Goal: Task Accomplishment & Management: Complete application form

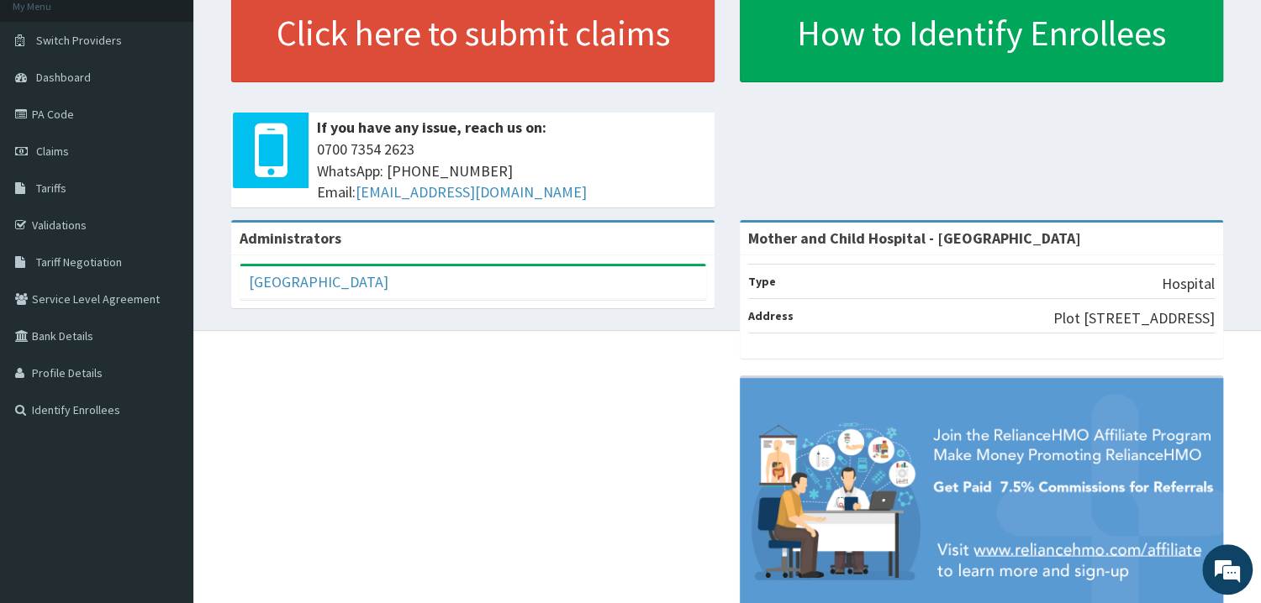
scroll to position [90, 0]
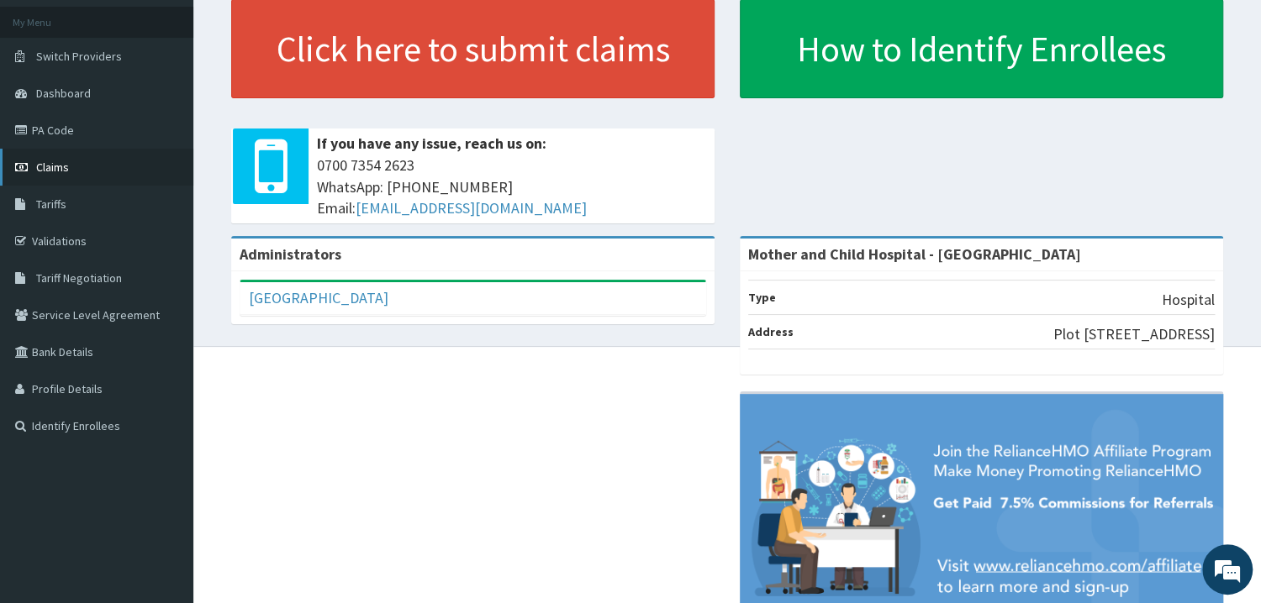
click at [64, 171] on span "Claims" at bounding box center [52, 167] width 33 height 15
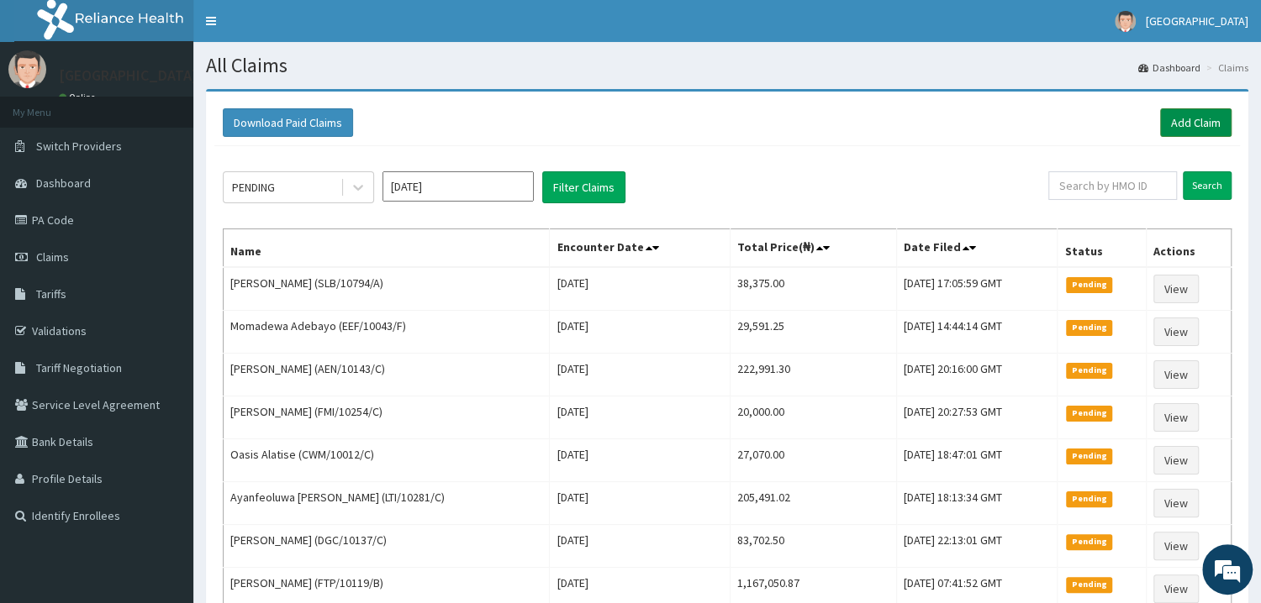
click at [1187, 125] on link "Add Claim" at bounding box center [1195, 122] width 71 height 29
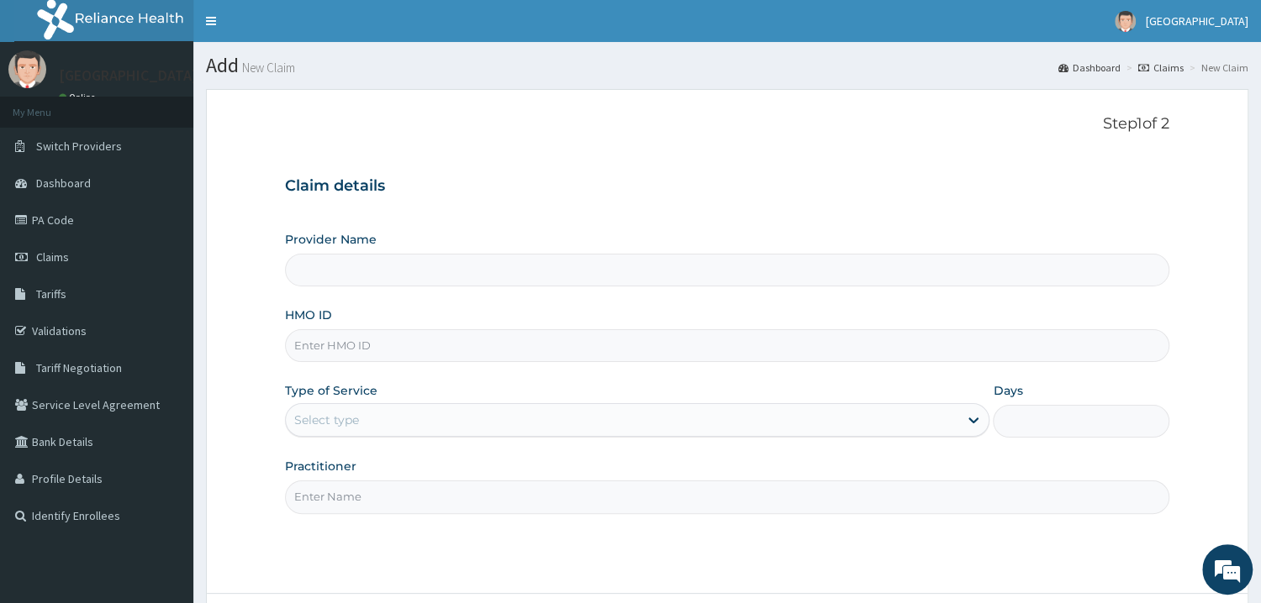
type input "Mother and Child Hospital - [GEOGRAPHIC_DATA]"
click at [391, 271] on input "Mother and Child Hospital - [GEOGRAPHIC_DATA]" at bounding box center [727, 270] width 884 height 33
click at [354, 348] on input "HMO ID" at bounding box center [727, 345] width 884 height 33
click at [325, 343] on input "HMO ID" at bounding box center [727, 345] width 884 height 33
paste input "DGC/10137/C"
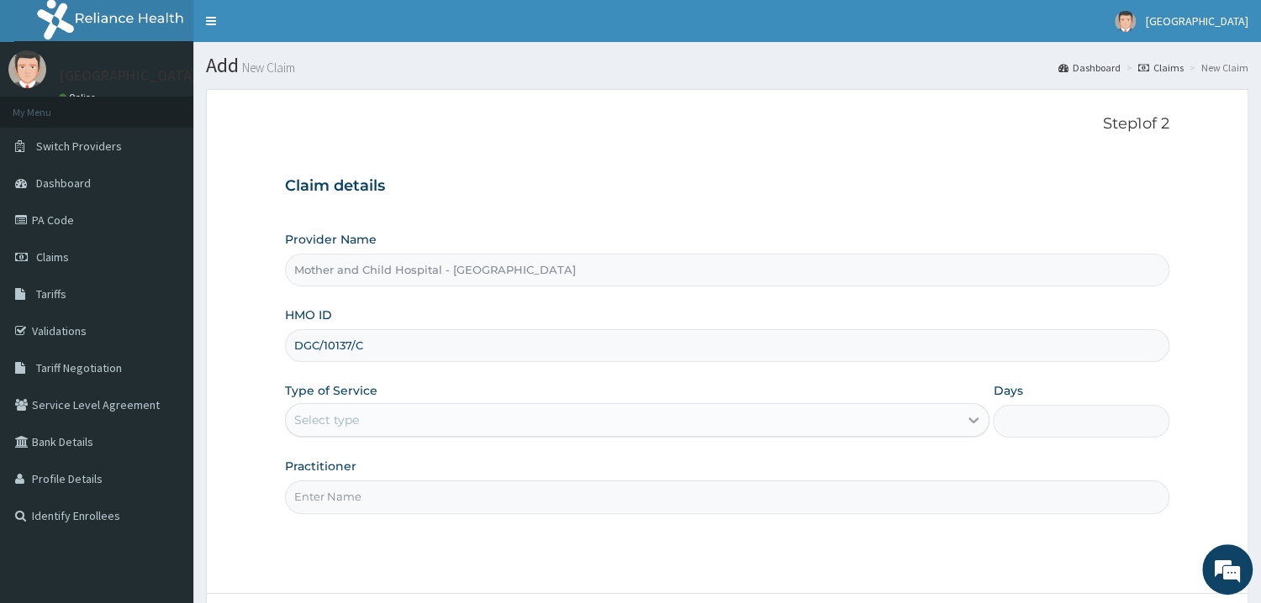
type input "DGC/10137/C"
click at [964, 419] on div at bounding box center [973, 420] width 30 height 30
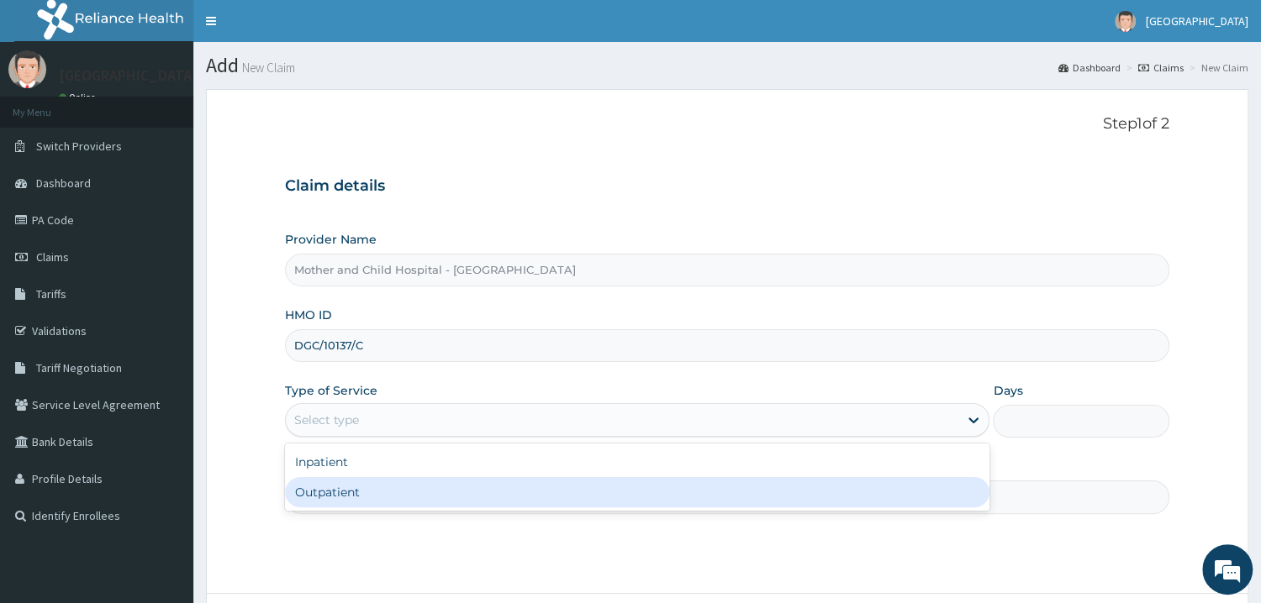
click at [327, 498] on div "Outpatient" at bounding box center [637, 492] width 705 height 30
type input "1"
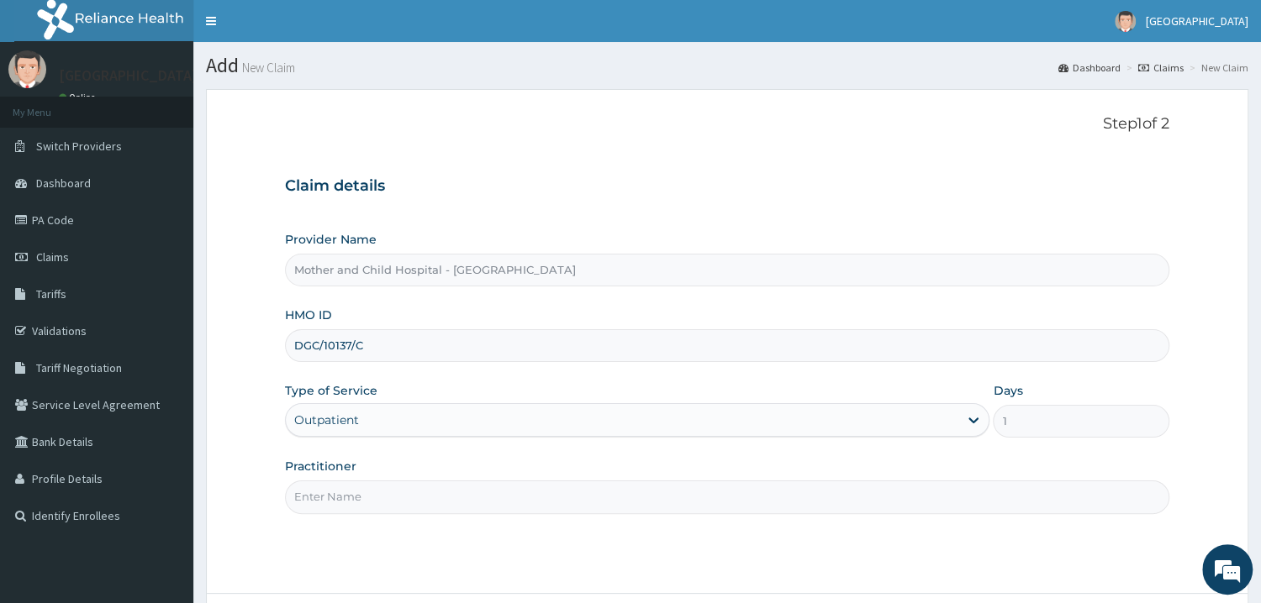
click at [336, 493] on input "Practitioner" at bounding box center [727, 497] width 884 height 33
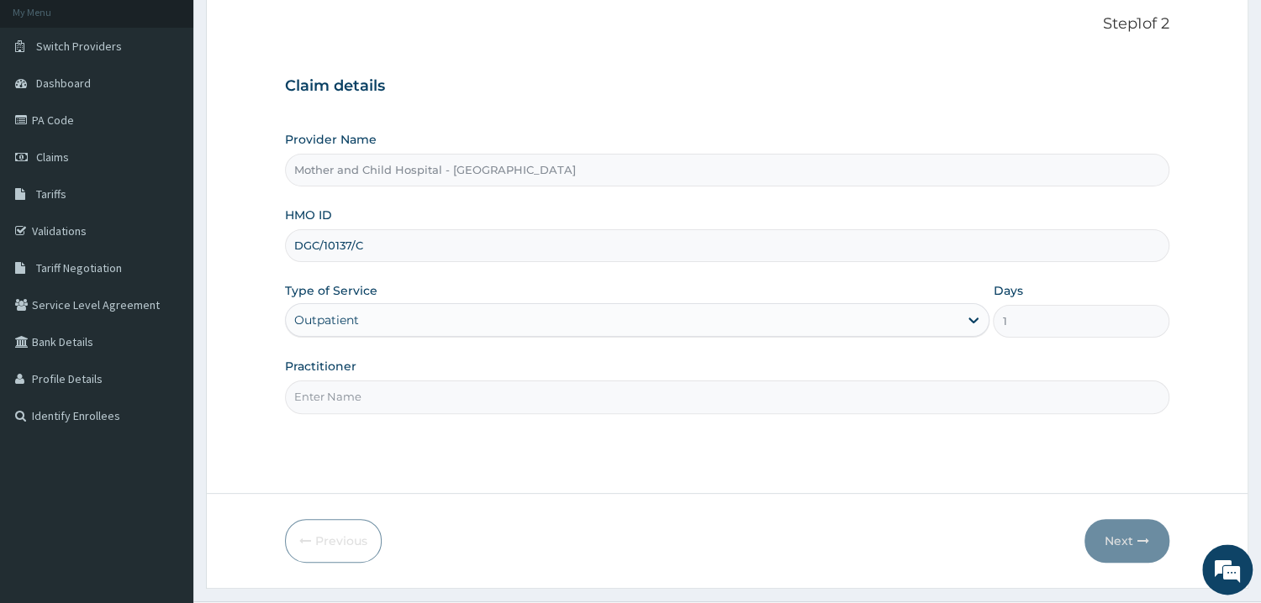
scroll to position [141, 0]
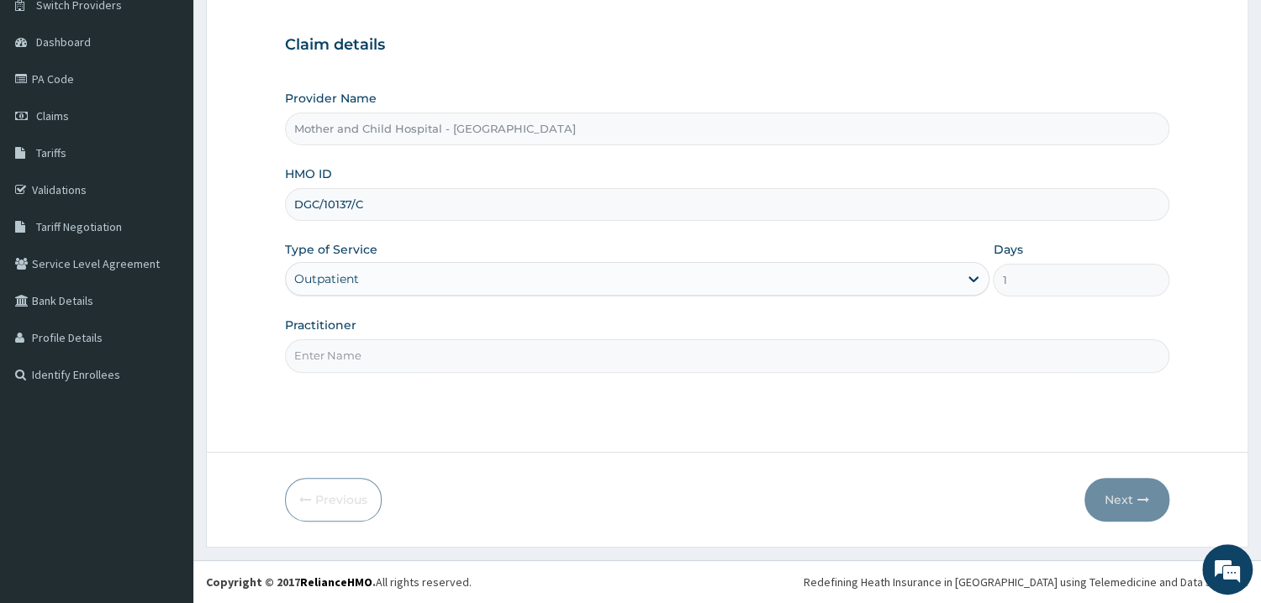
click at [308, 355] on input "Practitioner" at bounding box center [727, 356] width 884 height 33
type input "G"
type input "DR"
click at [1132, 499] on button "Next" at bounding box center [1126, 500] width 85 height 44
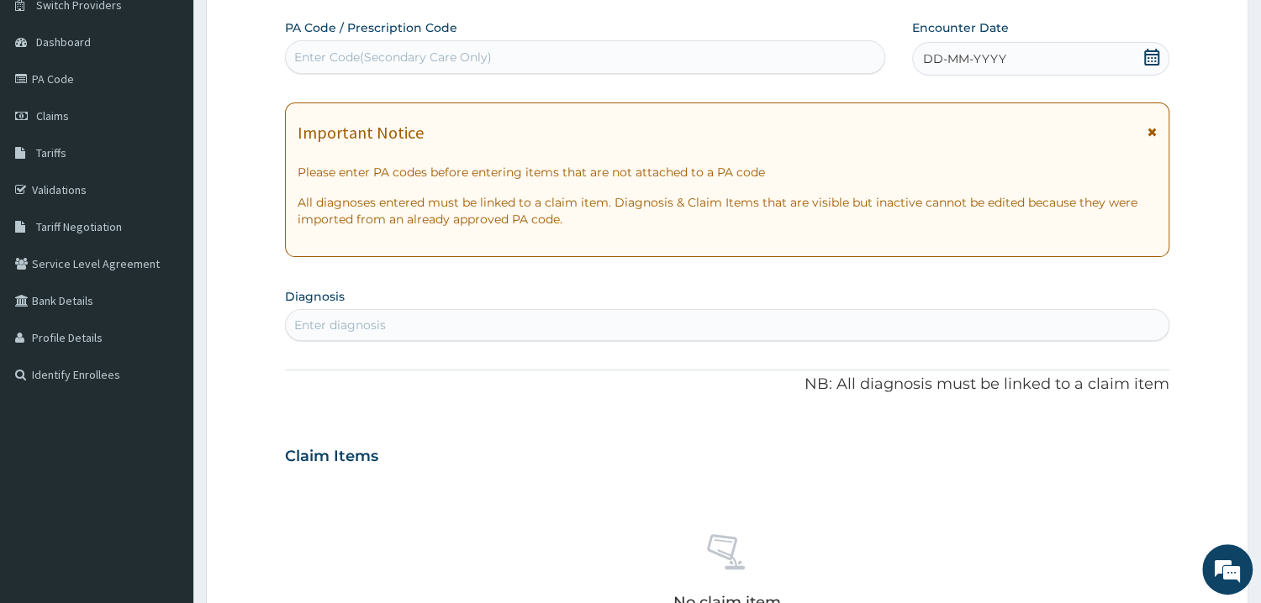
click at [1156, 53] on icon at bounding box center [1151, 57] width 17 height 17
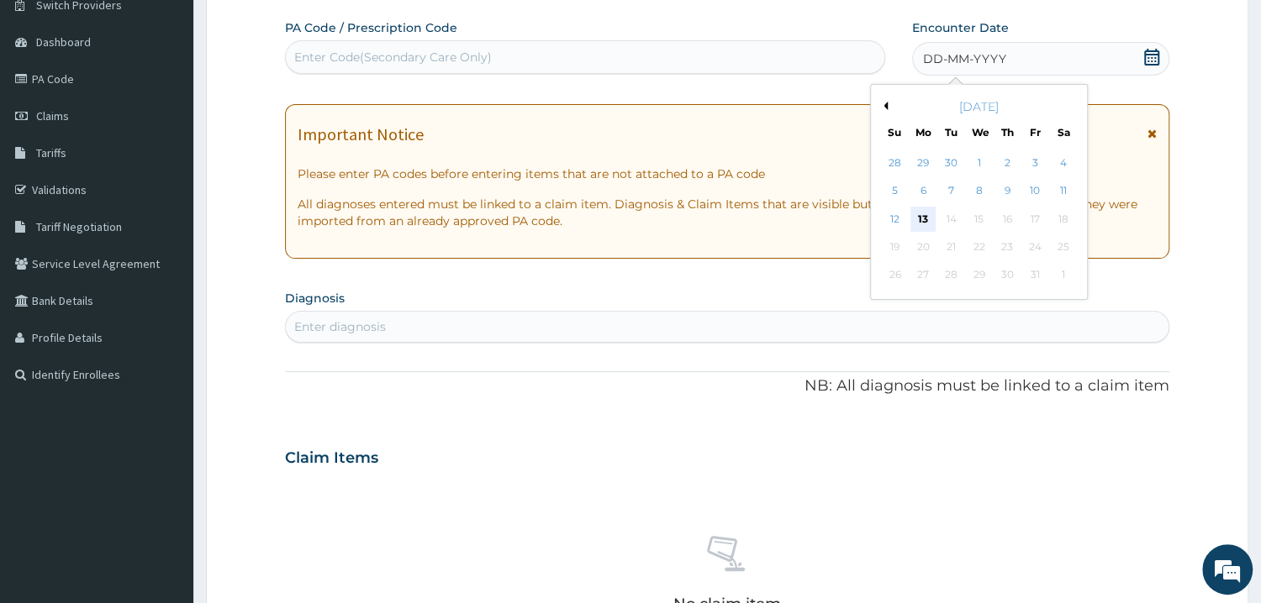
click at [923, 212] on div "13" at bounding box center [922, 219] width 25 height 25
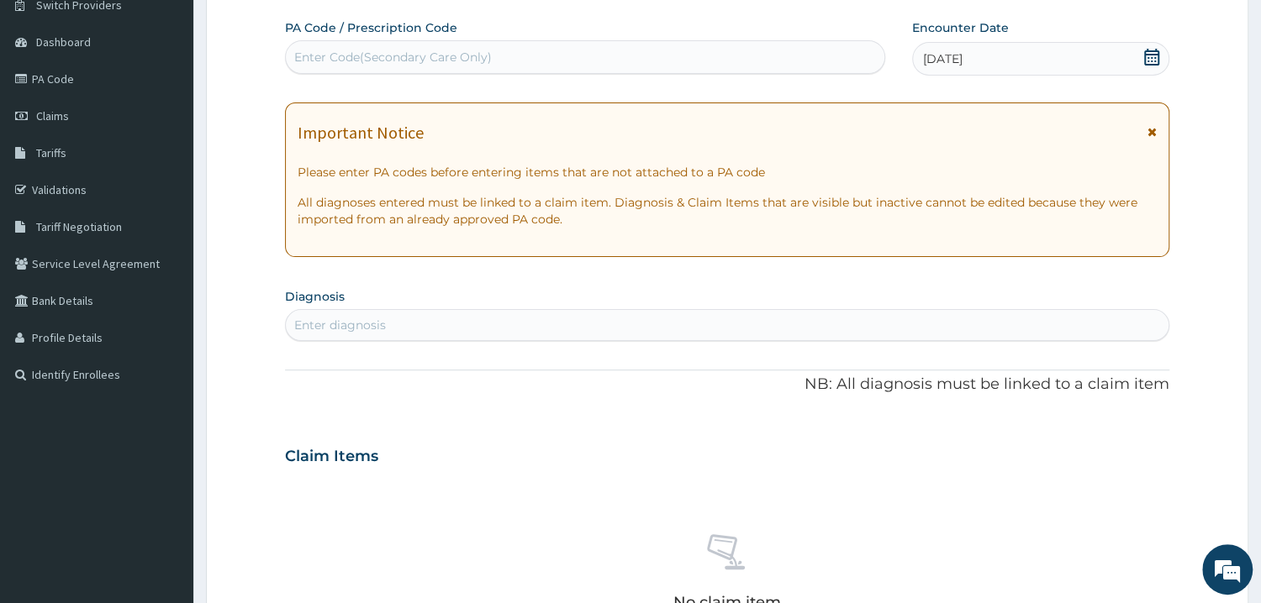
click at [355, 335] on div "Enter diagnosis" at bounding box center [727, 325] width 882 height 27
type input "DIABETES"
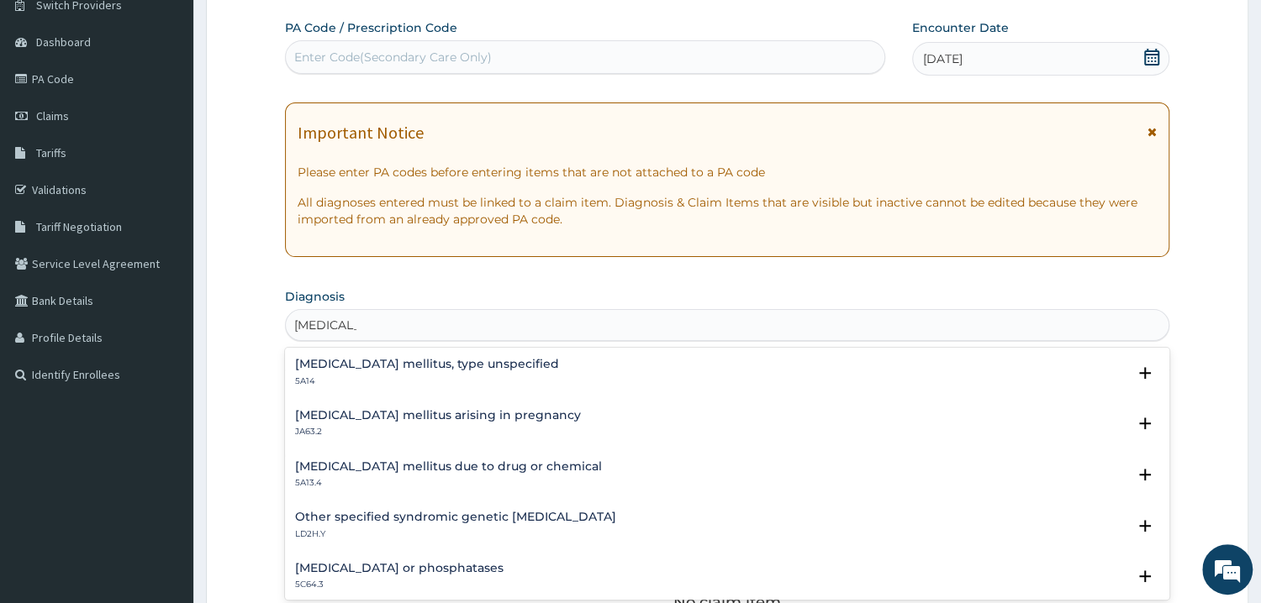
click at [421, 362] on h4 "Diabetes mellitus, type unspecified" at bounding box center [427, 364] width 264 height 13
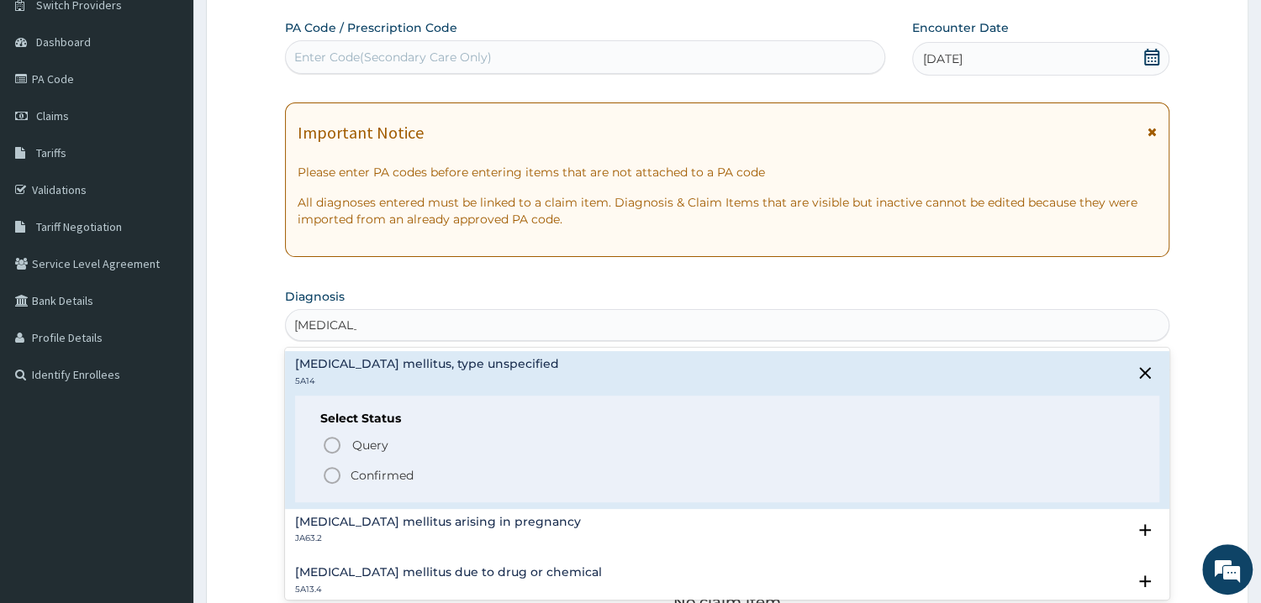
click at [329, 472] on icon "status option filled" at bounding box center [332, 476] width 20 height 20
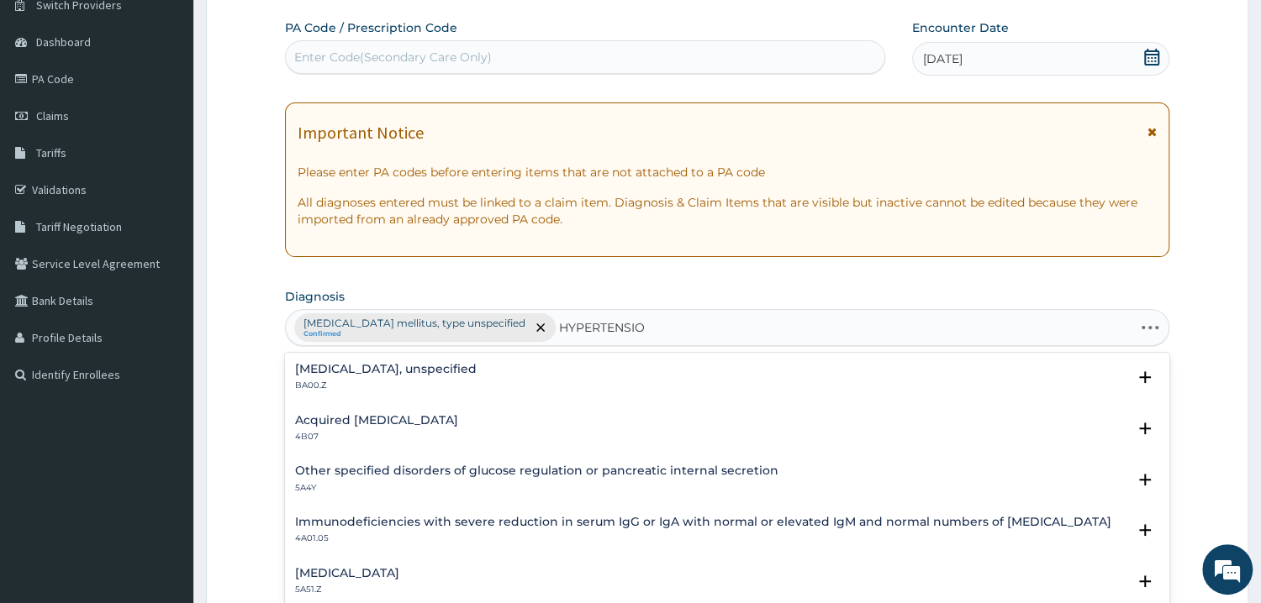
type input "HYPERTENSION"
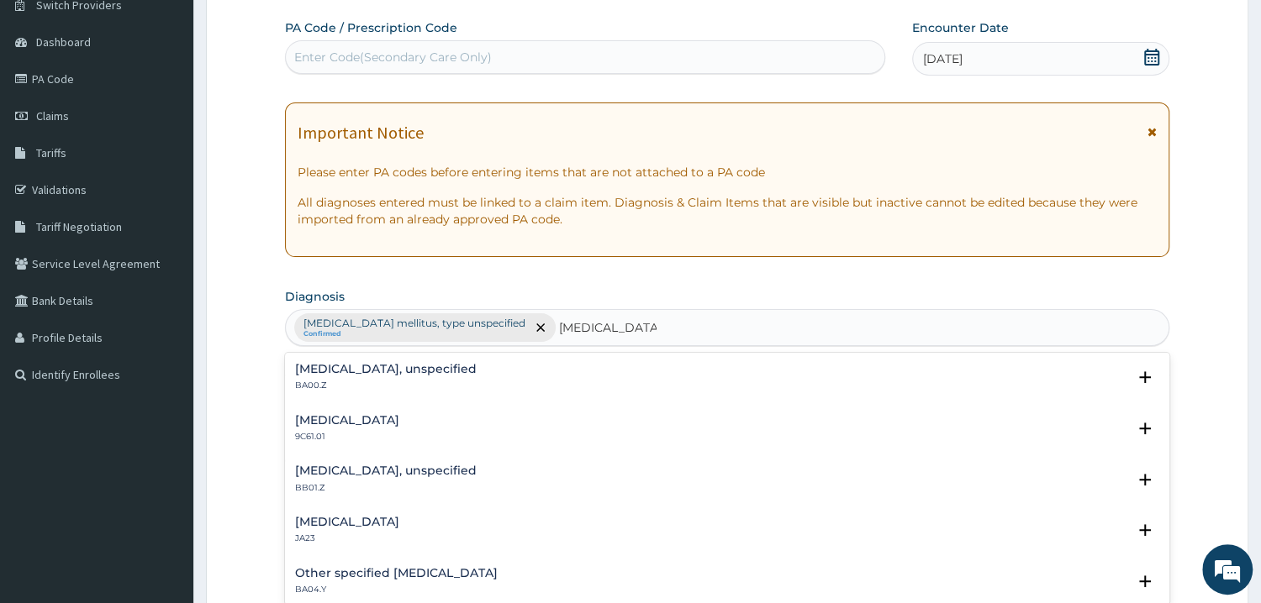
click at [435, 577] on h4 "Other specified secondary hypertension" at bounding box center [396, 573] width 203 height 13
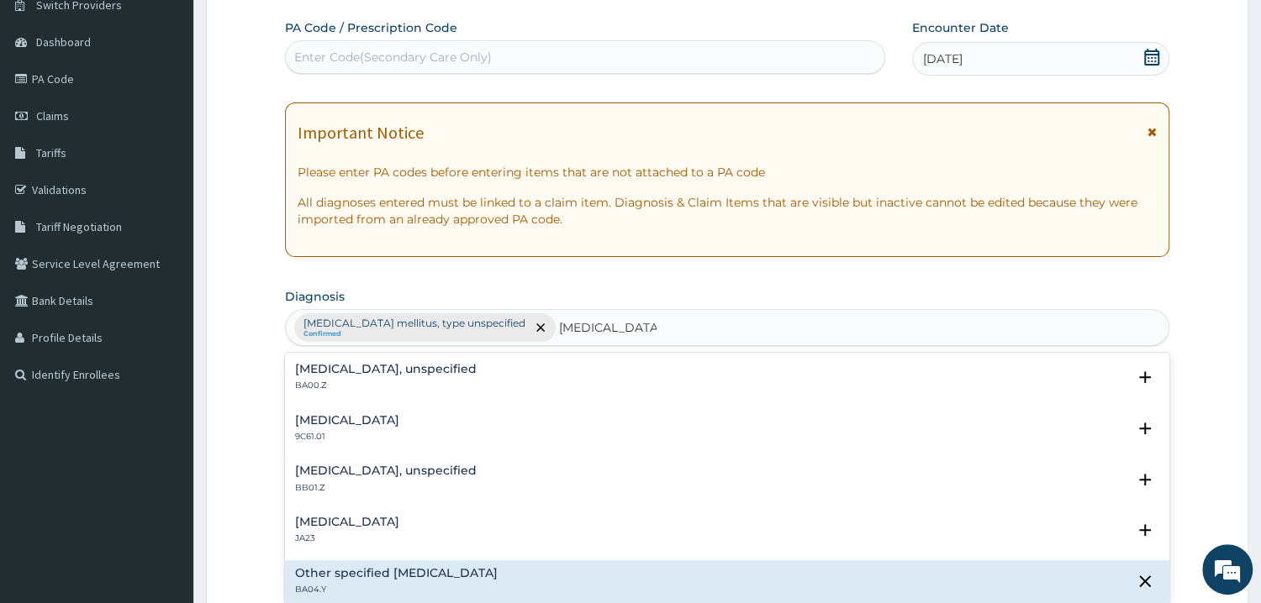
click at [382, 369] on h4 "Essential hypertension, unspecified" at bounding box center [386, 369] width 182 height 13
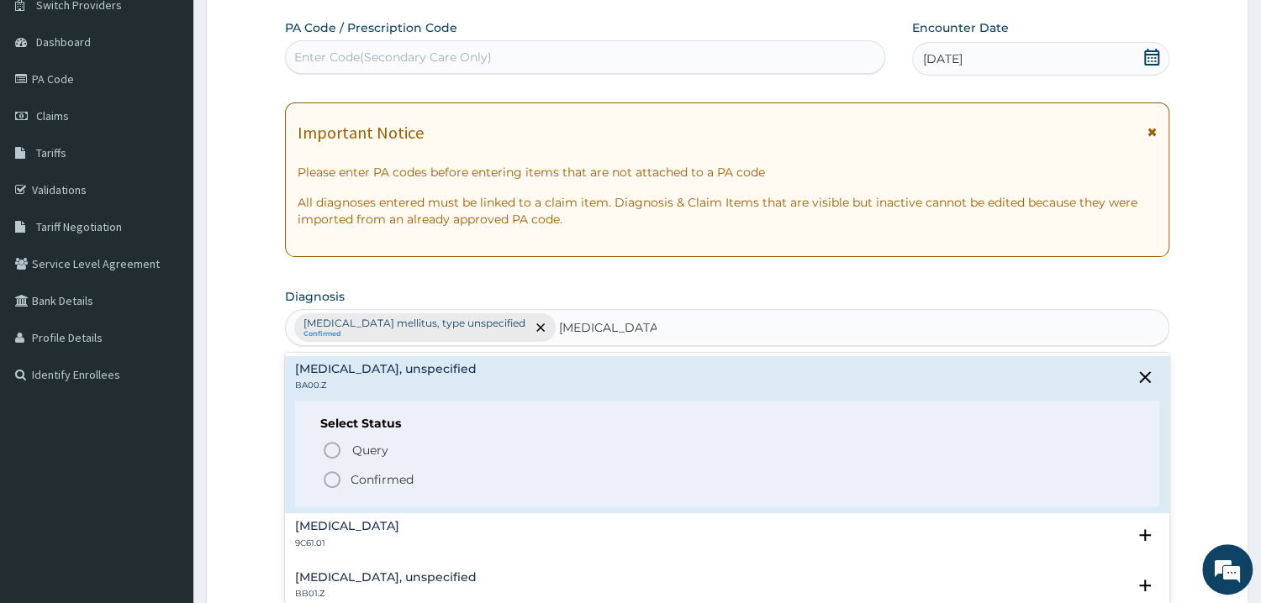
click at [338, 481] on icon "status option filled" at bounding box center [332, 480] width 20 height 20
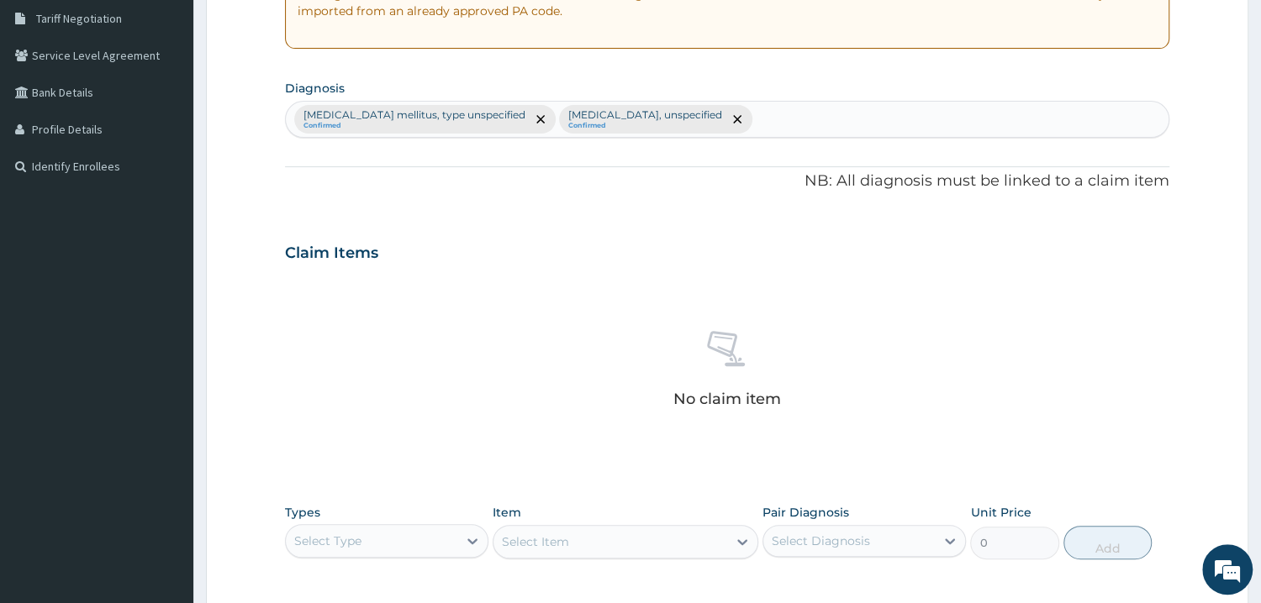
scroll to position [412, 0]
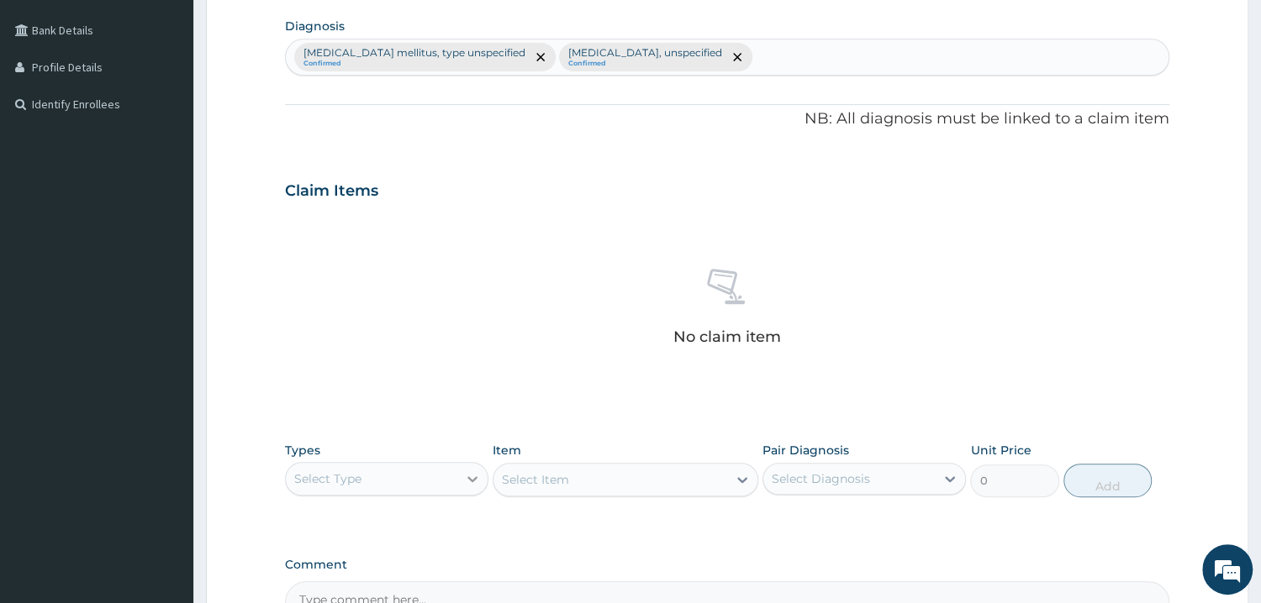
click at [465, 476] on icon at bounding box center [472, 479] width 17 height 17
click at [361, 584] on div "Procedures" at bounding box center [386, 581] width 203 height 30
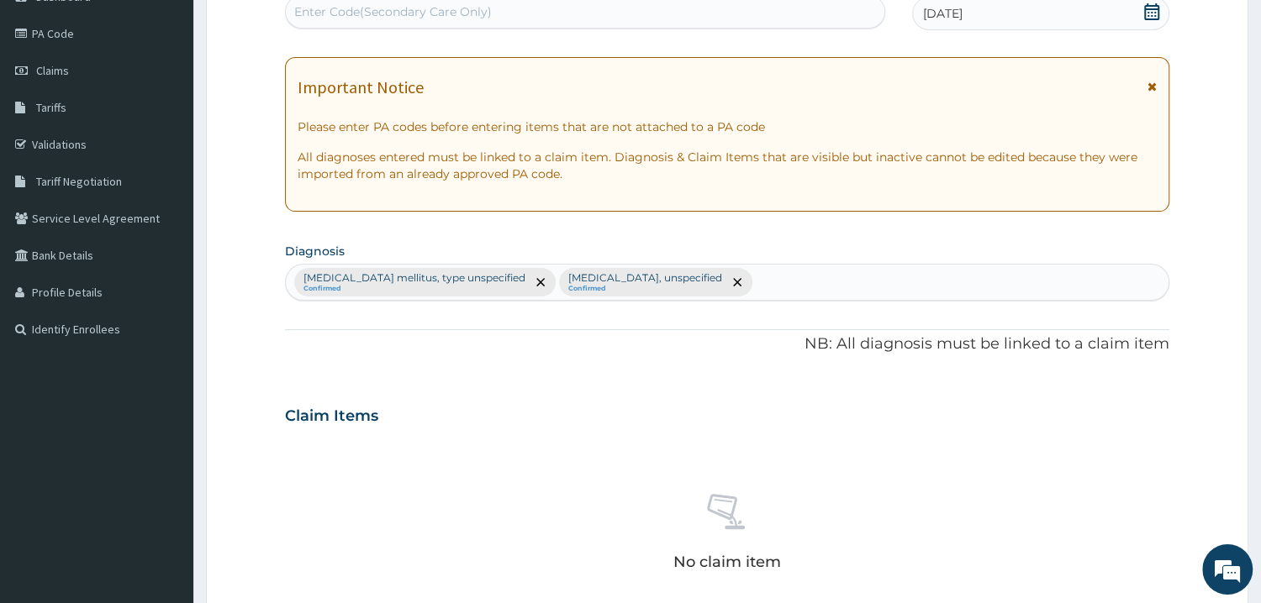
scroll to position [450, 0]
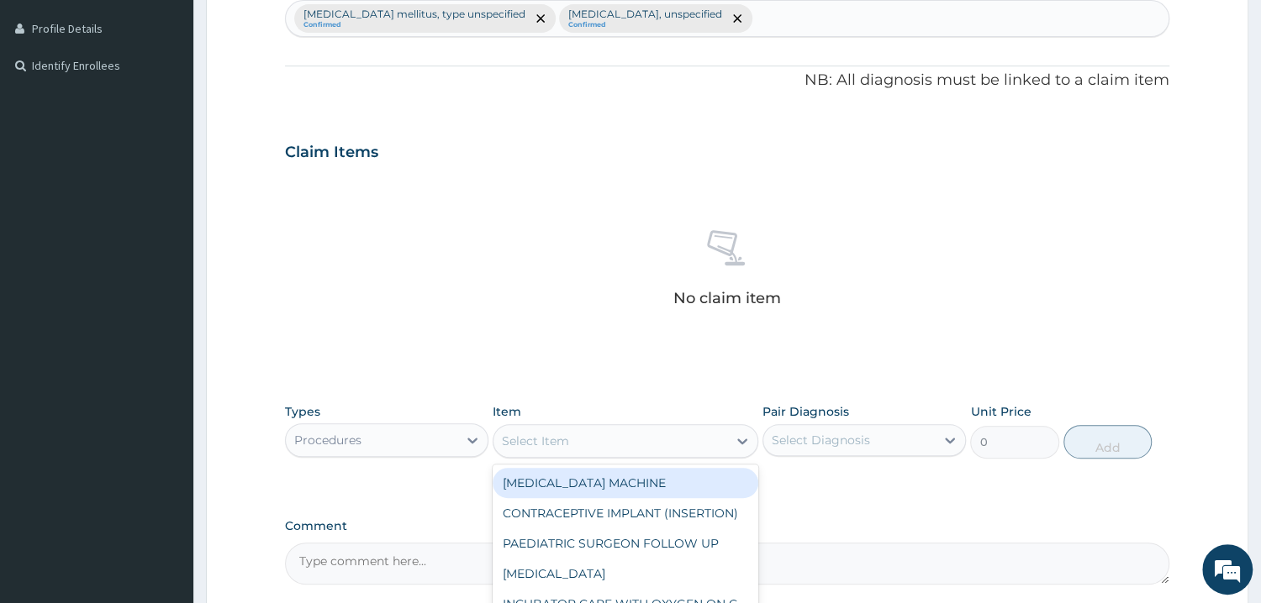
click at [716, 440] on div "Select Item" at bounding box center [610, 441] width 234 height 27
type input "GP"
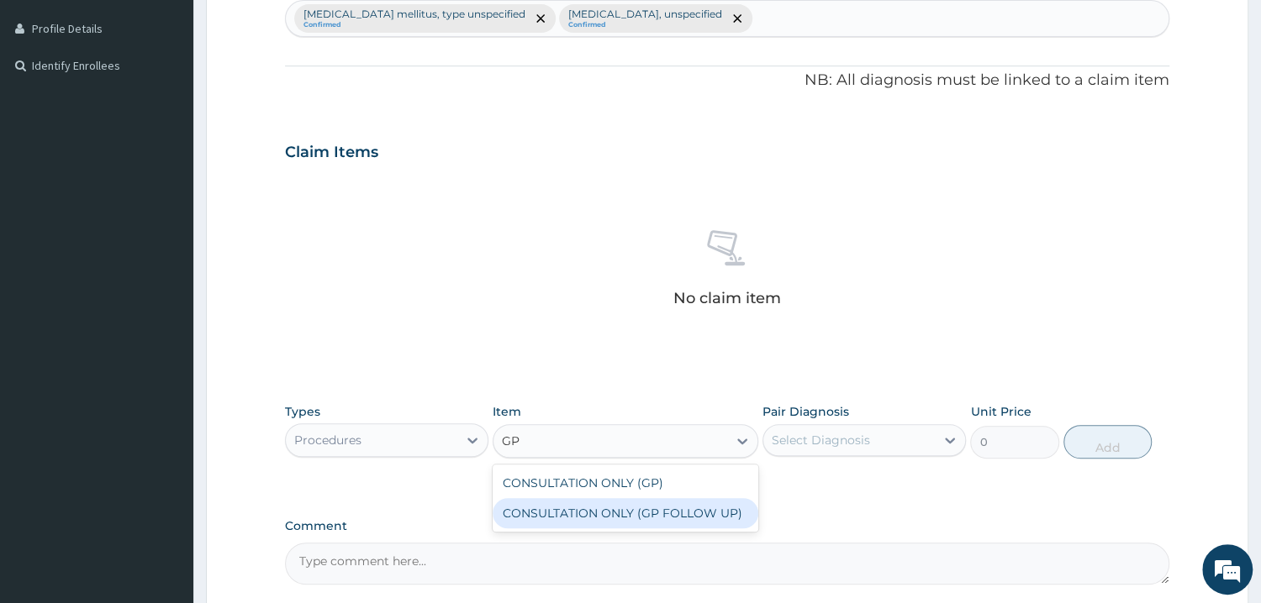
drag, startPoint x: 649, startPoint y: 516, endPoint x: 803, endPoint y: 471, distance: 160.1
click at [661, 513] on div "CONSULTATION ONLY (GP FOLLOW UP)" at bounding box center [625, 513] width 266 height 30
type input "3750"
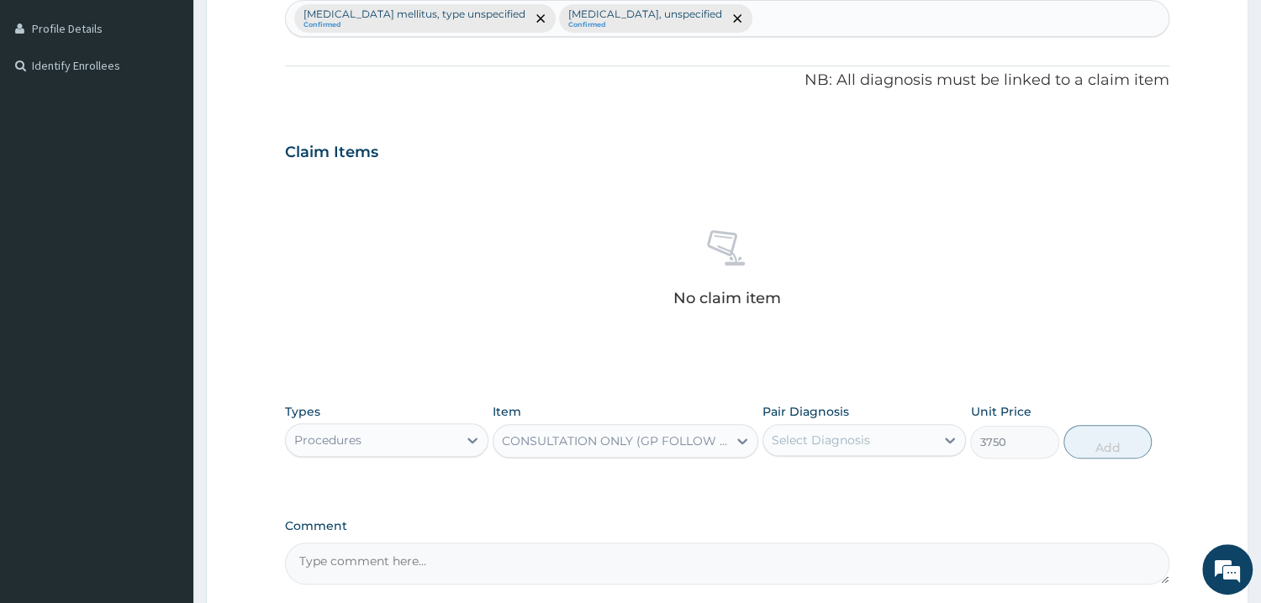
click at [836, 423] on div "Pair Diagnosis Select Diagnosis" at bounding box center [863, 430] width 203 height 55
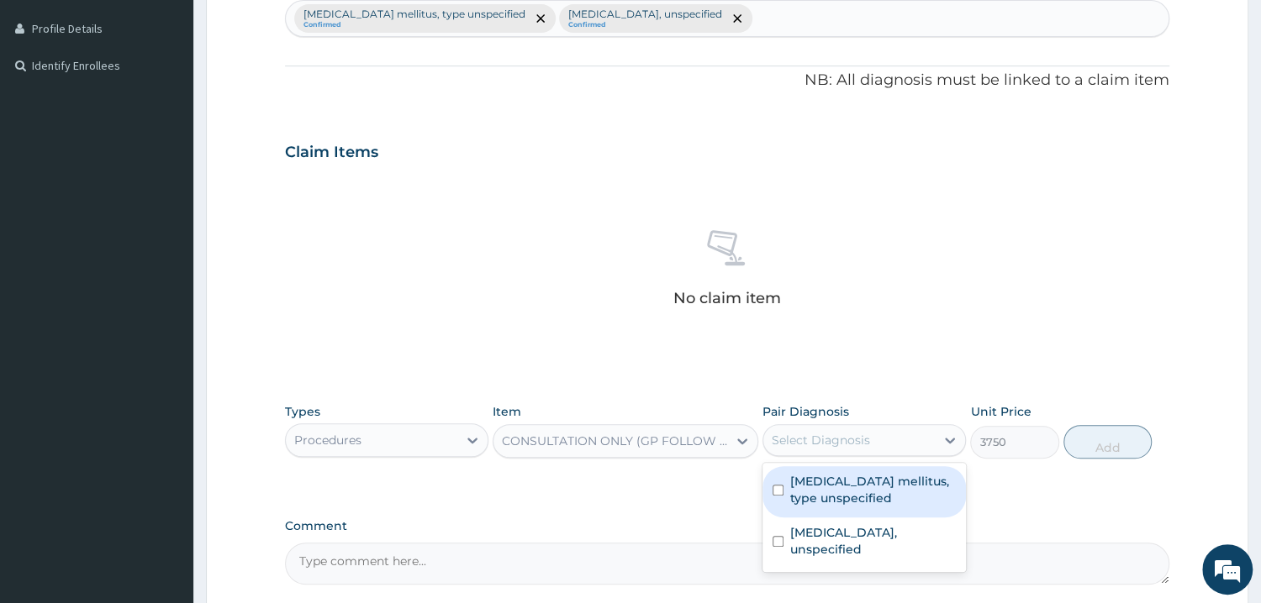
click at [775, 494] on input "checkbox" at bounding box center [777, 490] width 11 height 11
checkbox input "true"
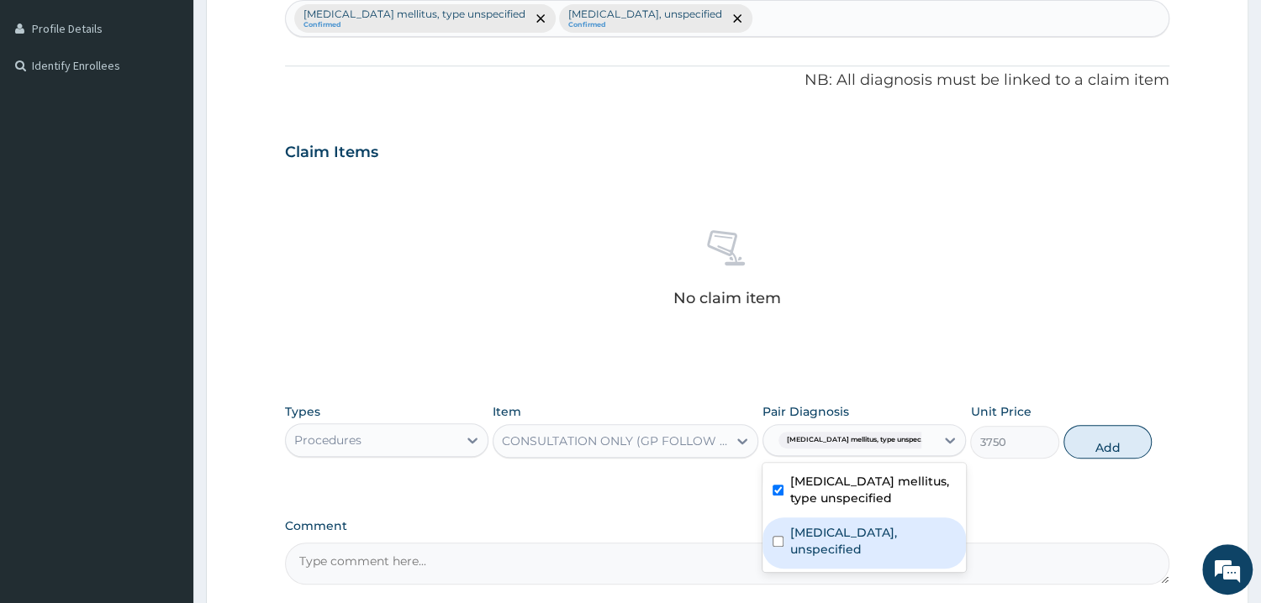
click at [777, 549] on div "Essential hypertension, unspecified" at bounding box center [863, 543] width 203 height 51
checkbox input "true"
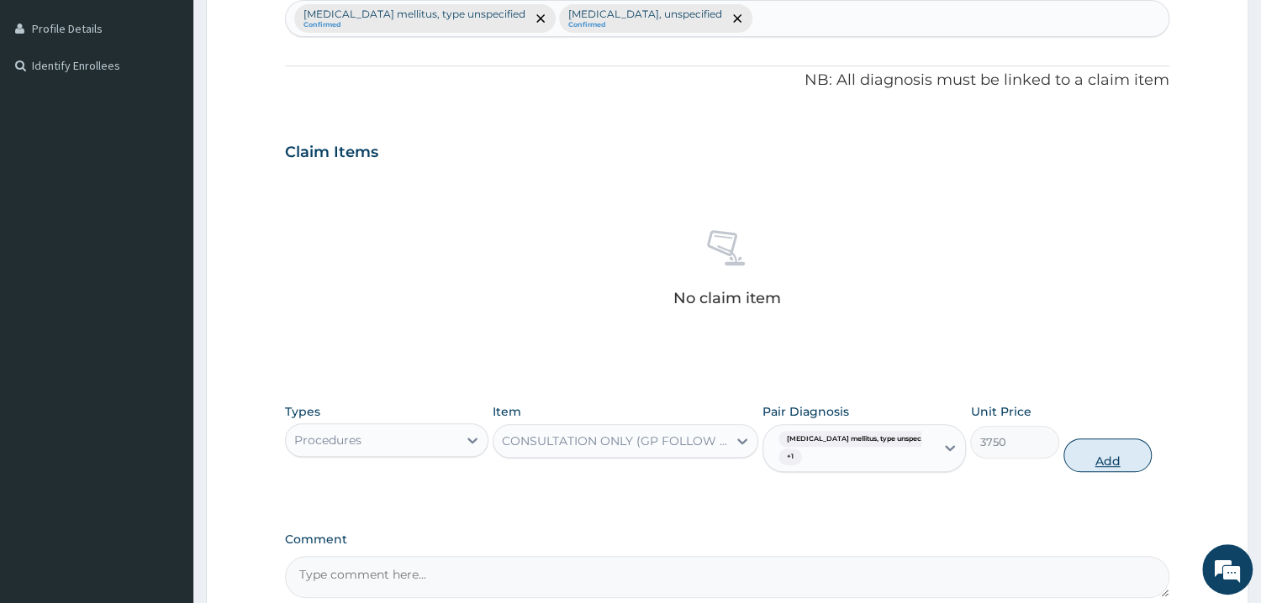
click at [1097, 449] on button "Add" at bounding box center [1107, 456] width 88 height 34
type input "0"
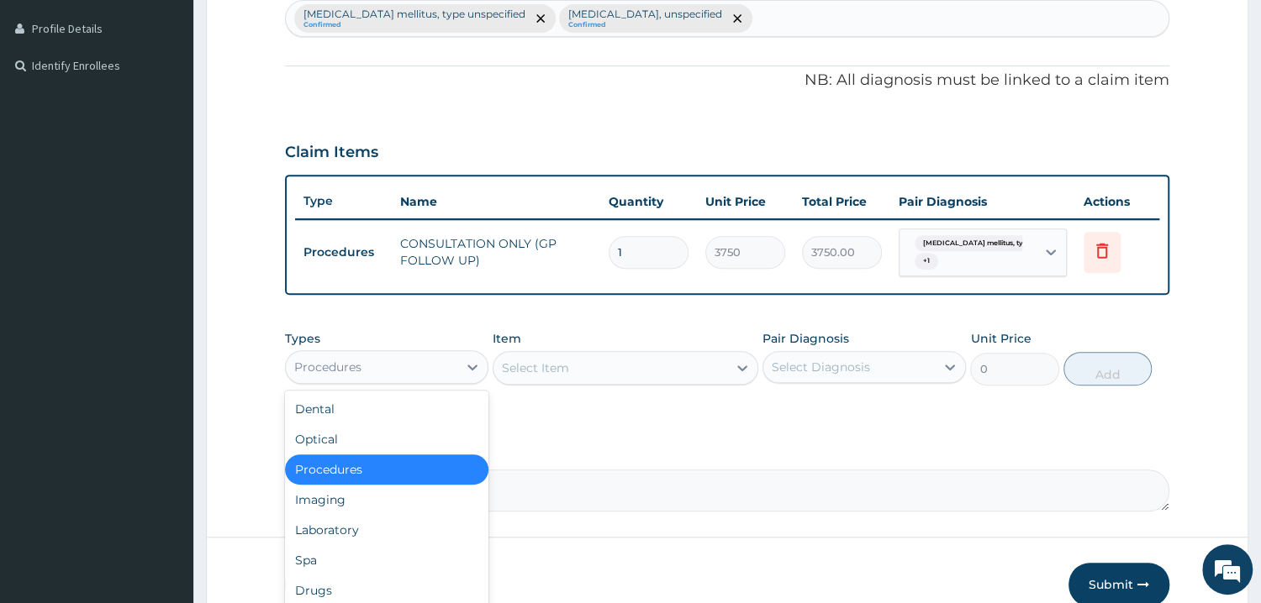
drag, startPoint x: 436, startPoint y: 361, endPoint x: 435, endPoint y: 387, distance: 26.1
click at [440, 368] on div "Procedures" at bounding box center [371, 367] width 171 height 27
click at [349, 584] on div "Drugs" at bounding box center [386, 591] width 203 height 30
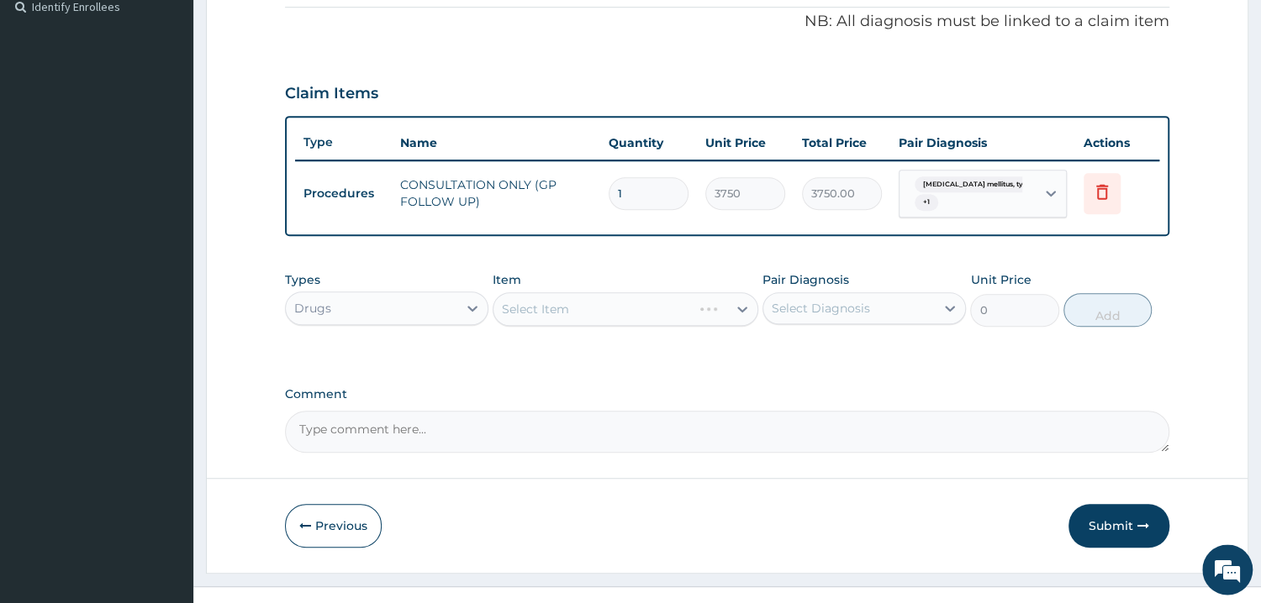
scroll to position [534, 0]
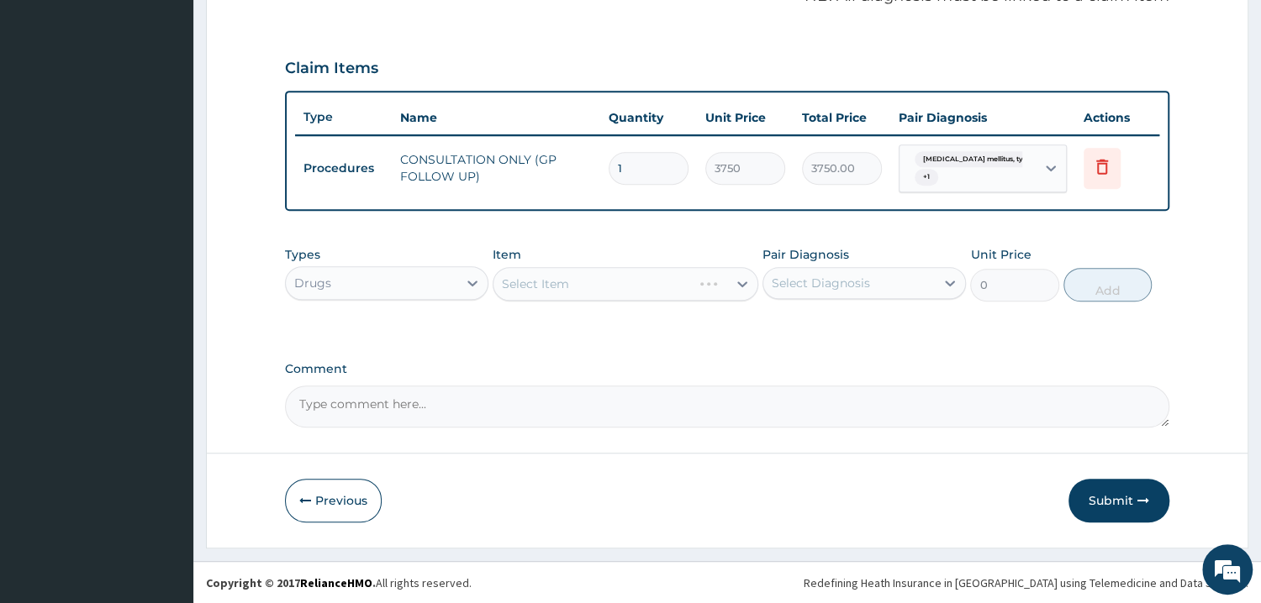
click at [568, 285] on div "Select Item" at bounding box center [625, 284] width 266 height 34
click at [700, 280] on div "Select Item" at bounding box center [625, 284] width 266 height 34
click at [523, 282] on div "Select Item" at bounding box center [535, 284] width 67 height 17
type input "LOPE"
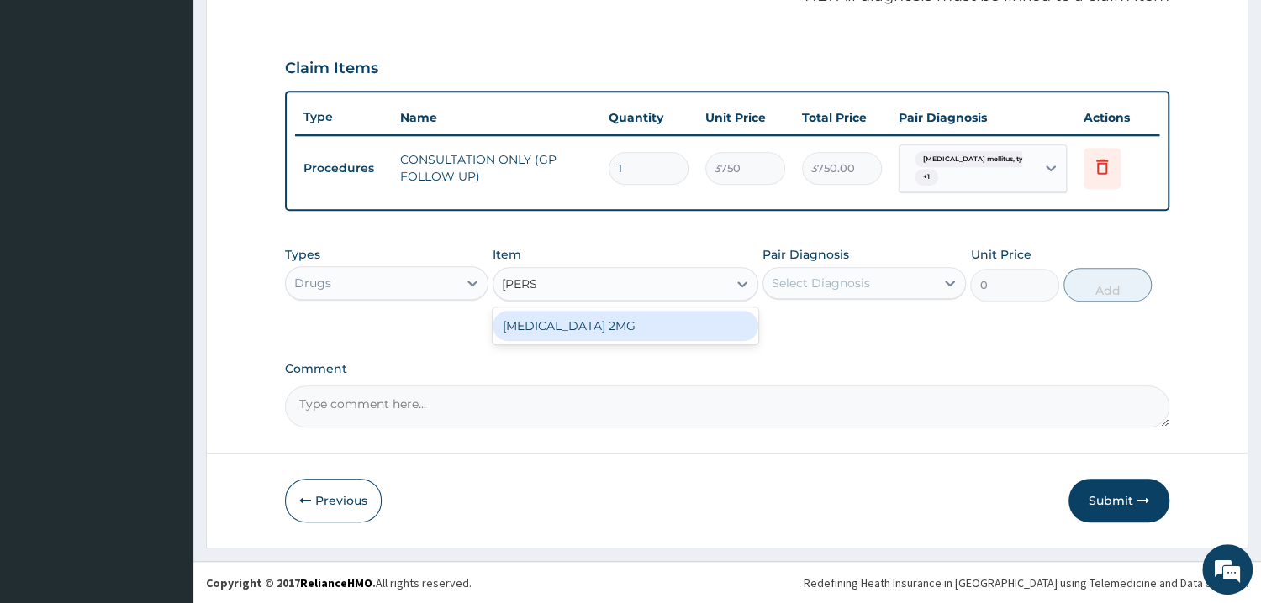
click at [568, 325] on div "LOPERAMIDE 2MG" at bounding box center [625, 326] width 266 height 30
type input "116.875"
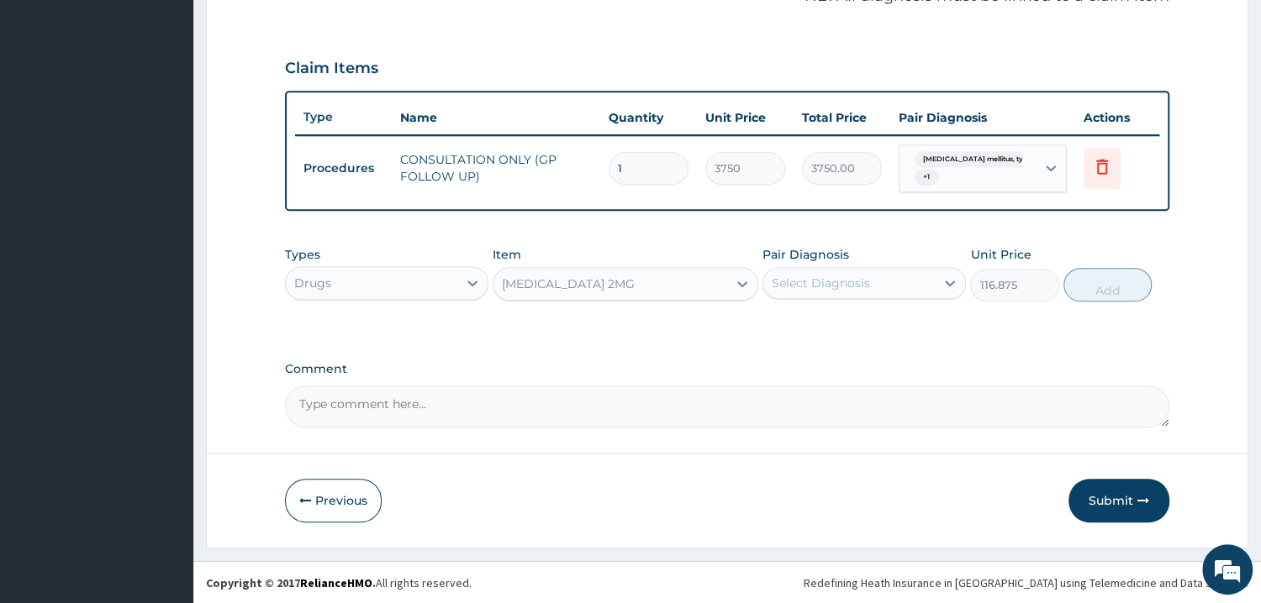
click at [798, 280] on div "Select Diagnosis" at bounding box center [820, 283] width 98 height 17
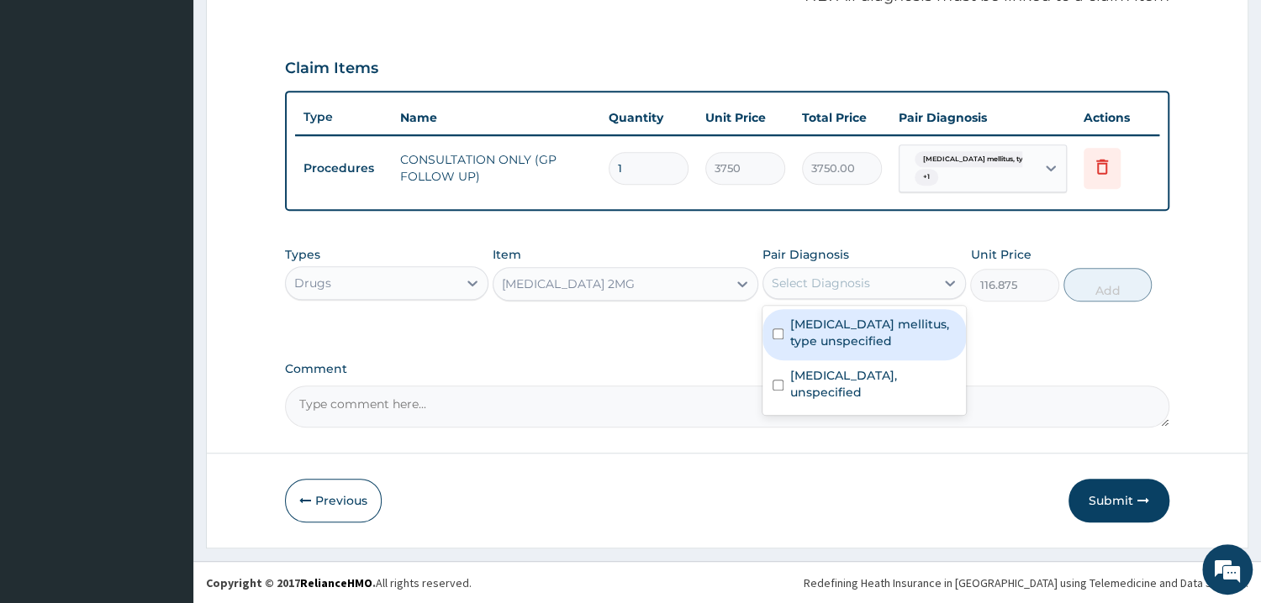
drag, startPoint x: 777, startPoint y: 330, endPoint x: 782, endPoint y: 359, distance: 29.0
click at [778, 331] on input "checkbox" at bounding box center [777, 334] width 11 height 11
checkbox input "true"
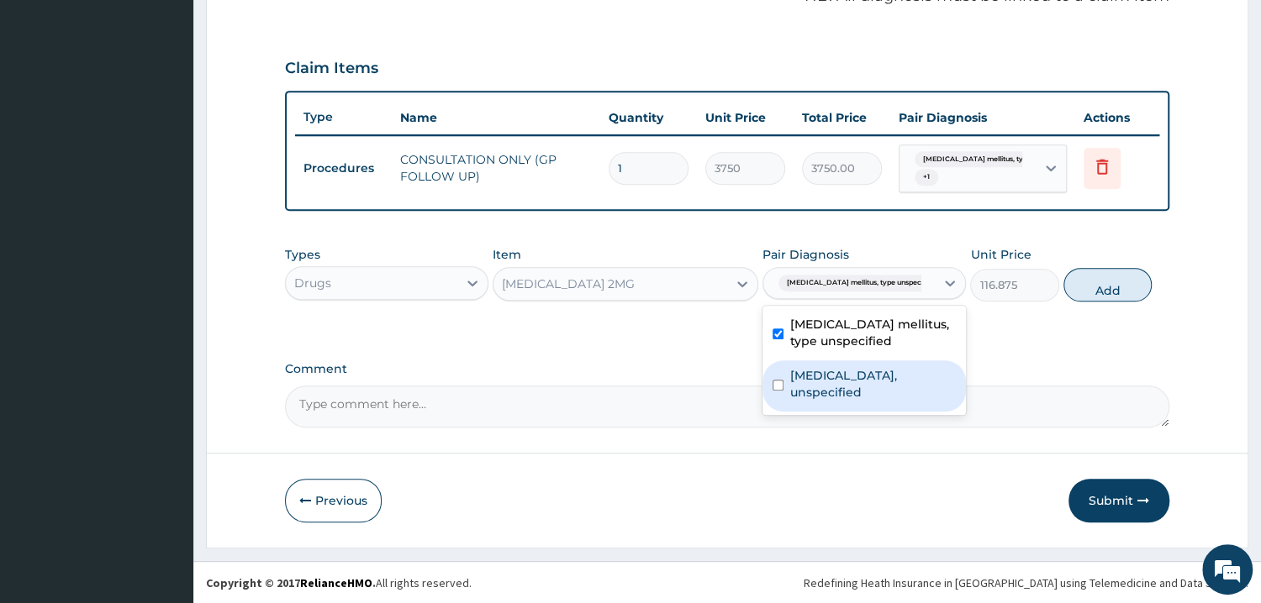
click at [777, 385] on input "checkbox" at bounding box center [777, 385] width 11 height 11
checkbox input "true"
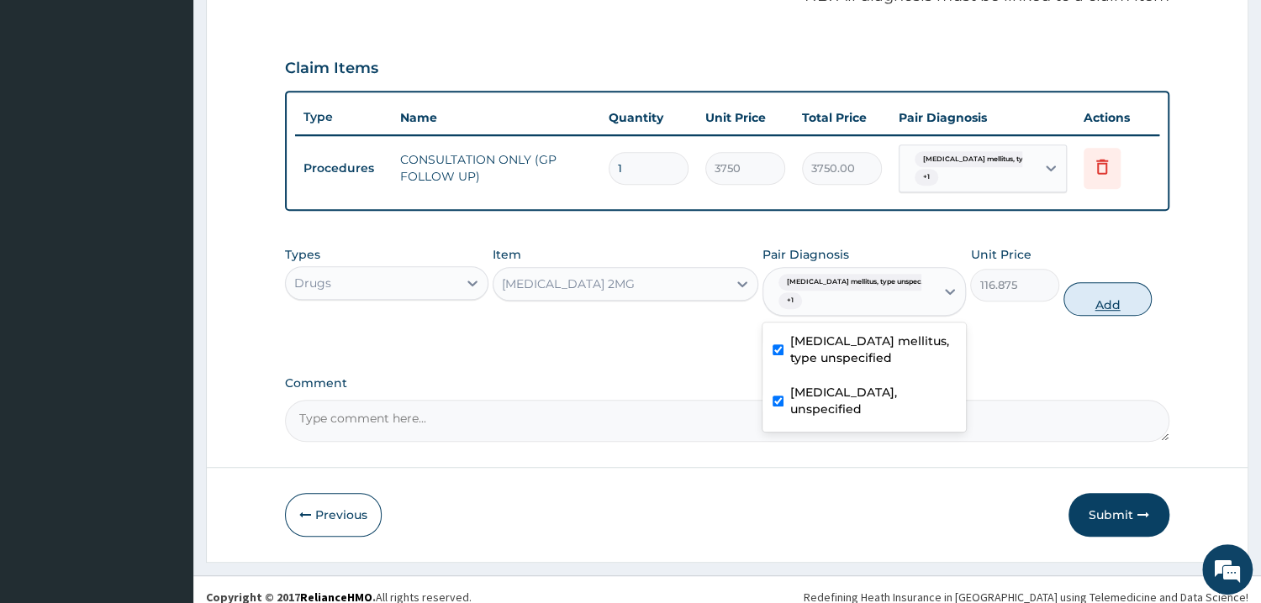
click at [1082, 298] on button "Add" at bounding box center [1107, 299] width 88 height 34
type input "0"
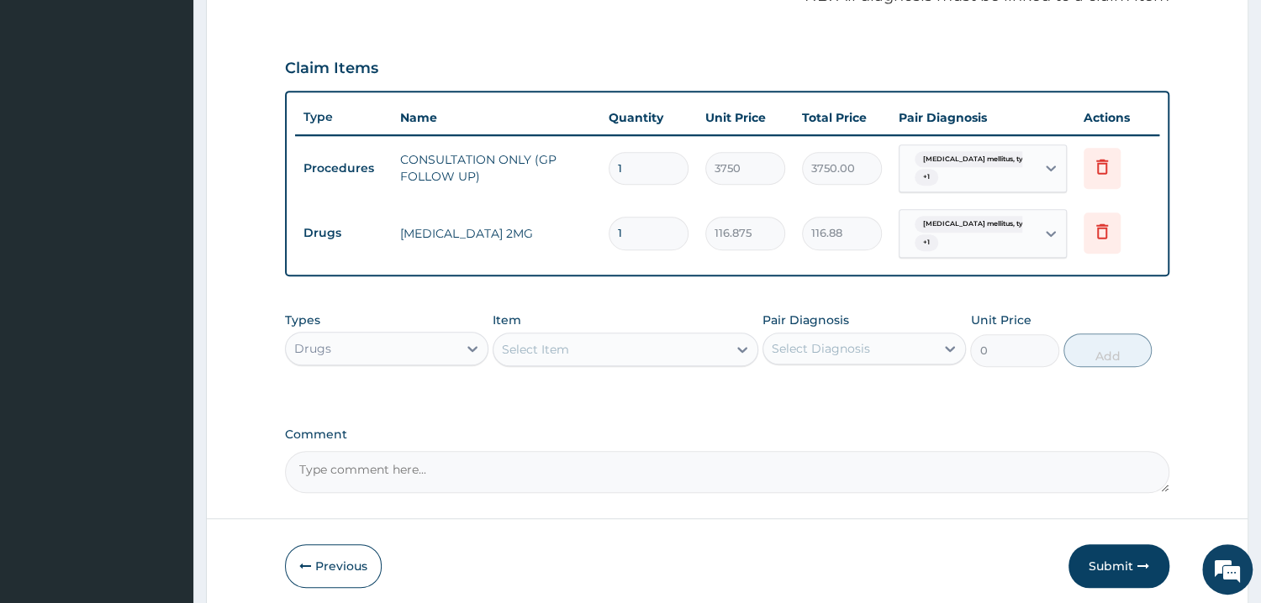
click at [635, 231] on input "1" at bounding box center [648, 233] width 80 height 33
type input "0.00"
type input "2"
type input "233.75"
type input "2"
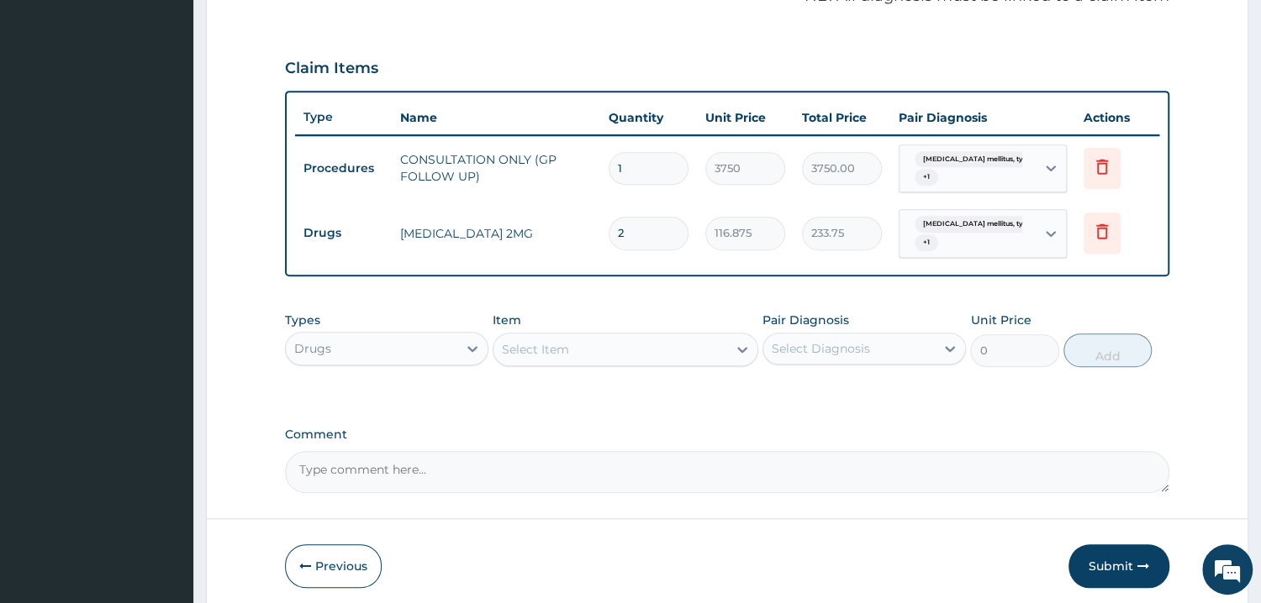
click at [899, 285] on div "PA Code / Prescription Code Enter Code(Secondary Care Only) Encounter Date 13-1…" at bounding box center [727, 59] width 884 height 867
click at [663, 355] on div "Select Item" at bounding box center [610, 349] width 234 height 27
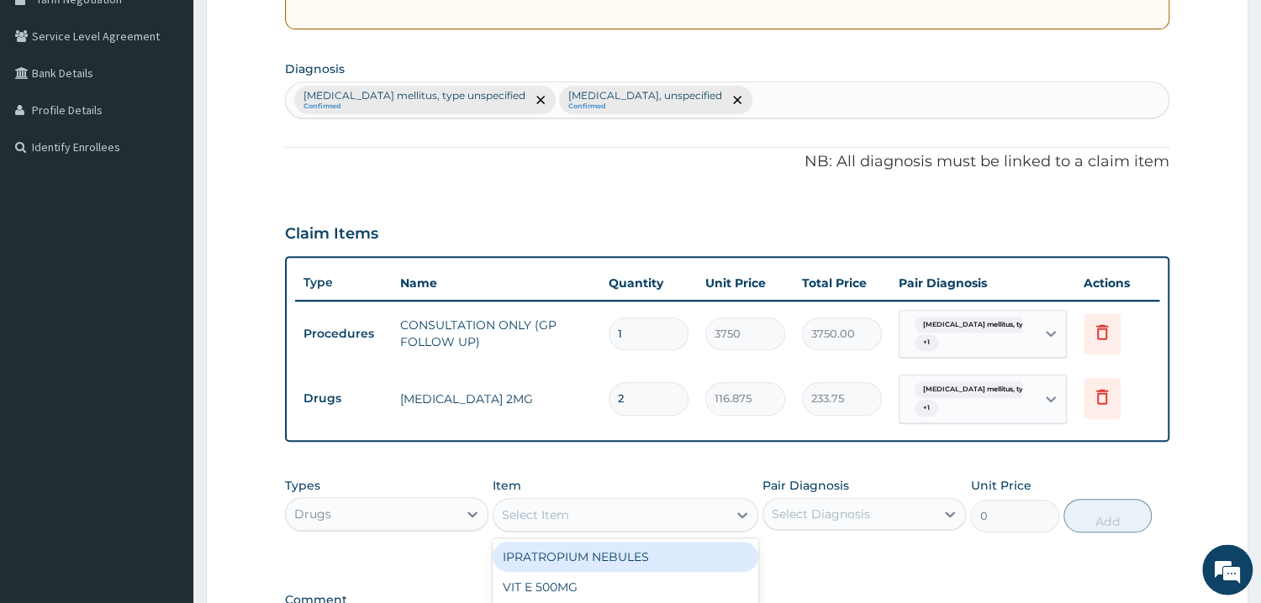
scroll to position [239, 0]
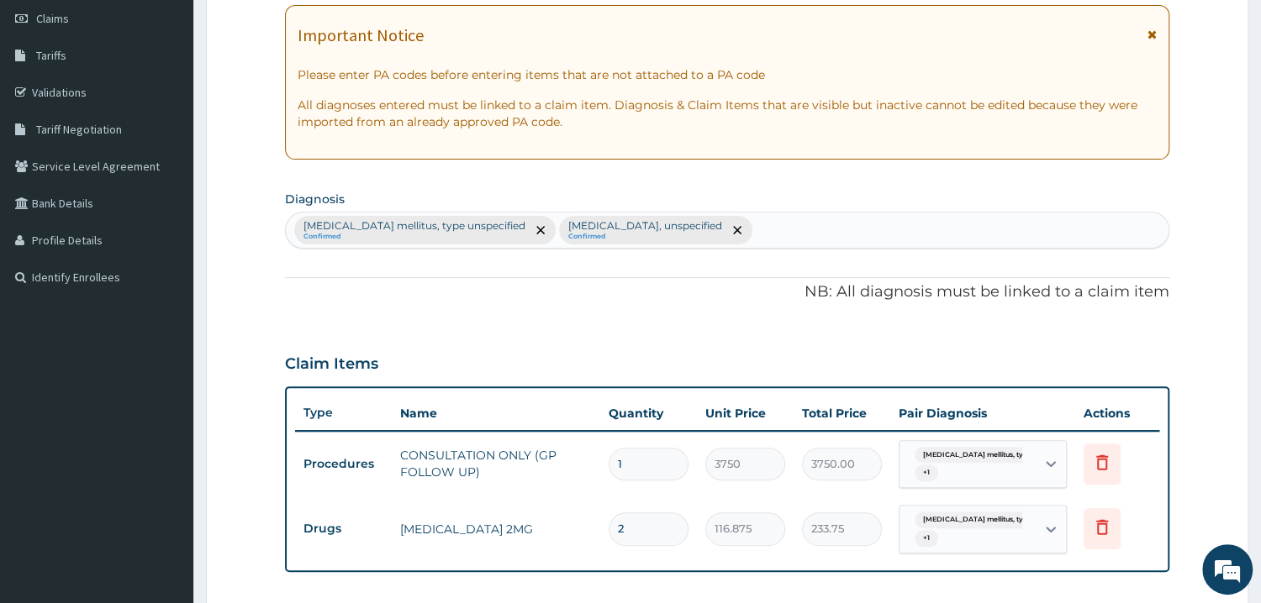
click at [775, 228] on div "Diabetes mellitus, type unspecified Confirmed Essential hypertension, unspecifi…" at bounding box center [727, 230] width 882 height 35
type input "GASTRO"
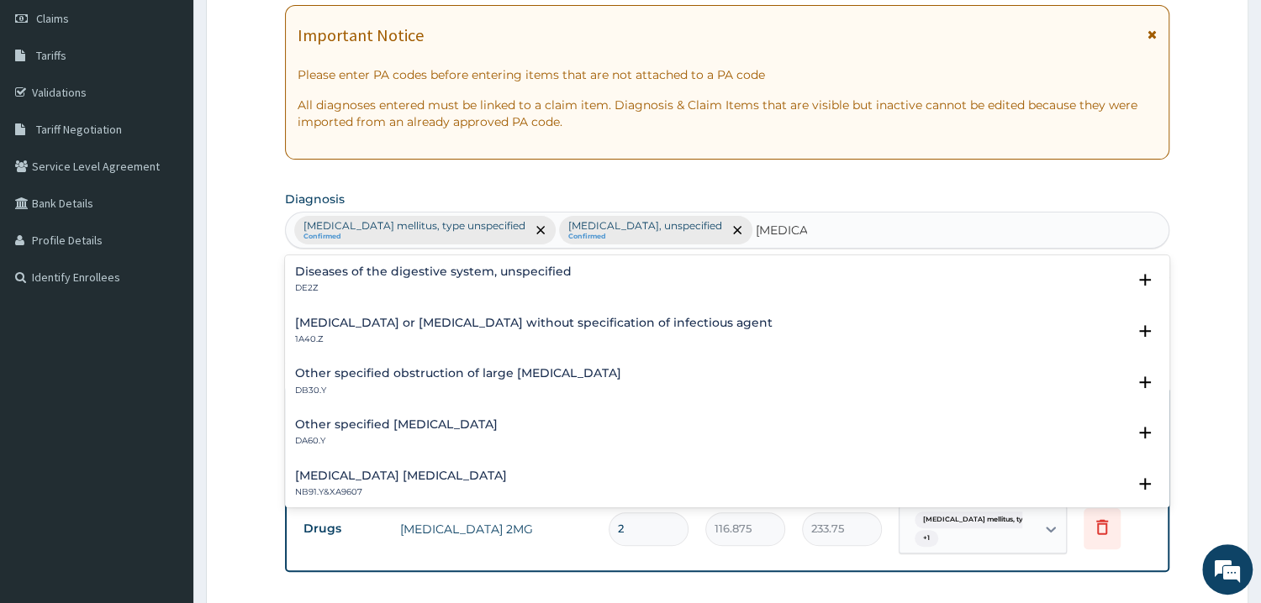
click at [455, 324] on h4 "Infectious gastroenteritis or colitis without specification of infectious agent" at bounding box center [533, 323] width 477 height 13
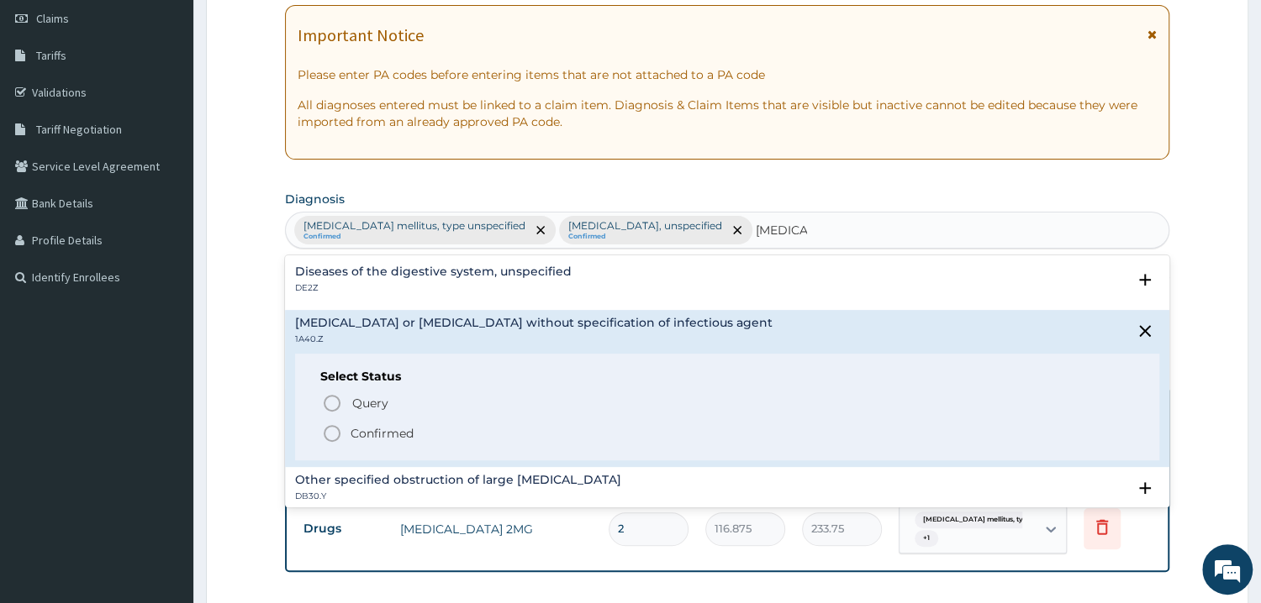
click at [336, 429] on icon "status option filled" at bounding box center [332, 434] width 20 height 20
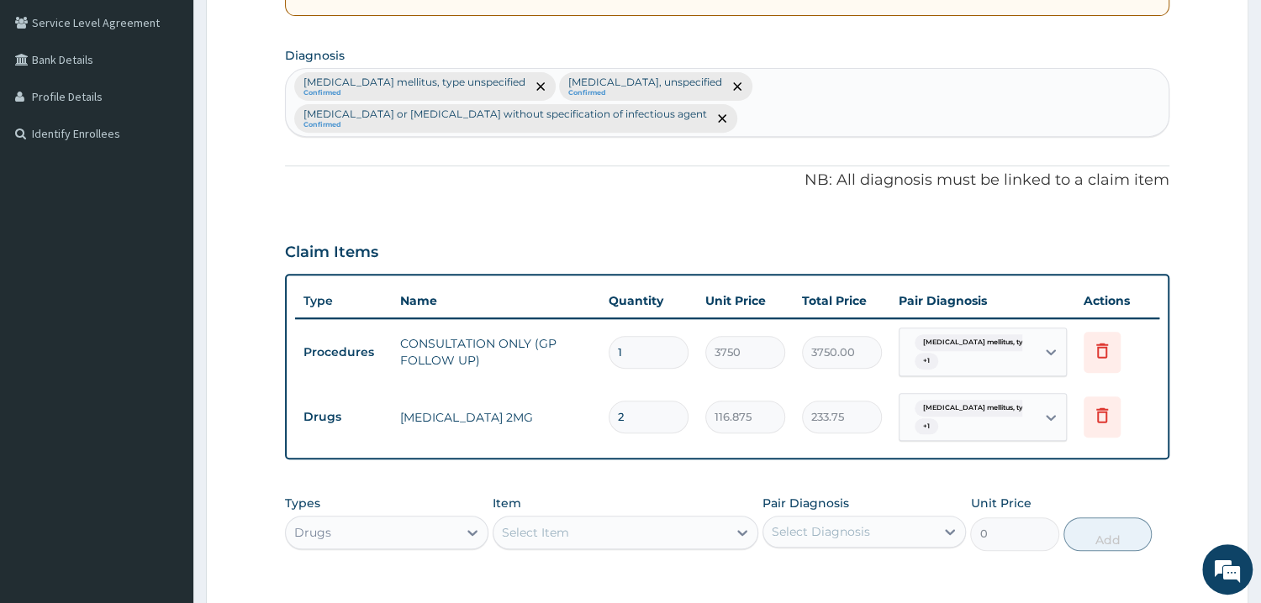
scroll to position [419, 0]
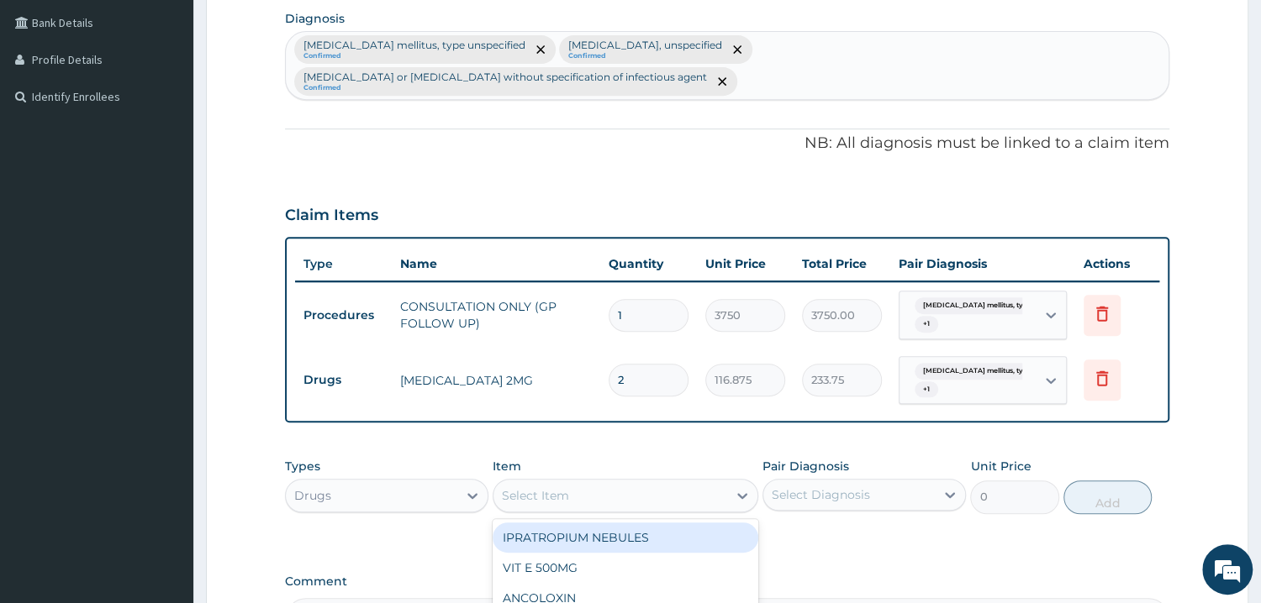
click at [562, 487] on div "Select Item" at bounding box center [535, 495] width 67 height 17
type input "AUG"
click at [539, 487] on div "Select Item" at bounding box center [535, 495] width 67 height 17
type input "AUGM"
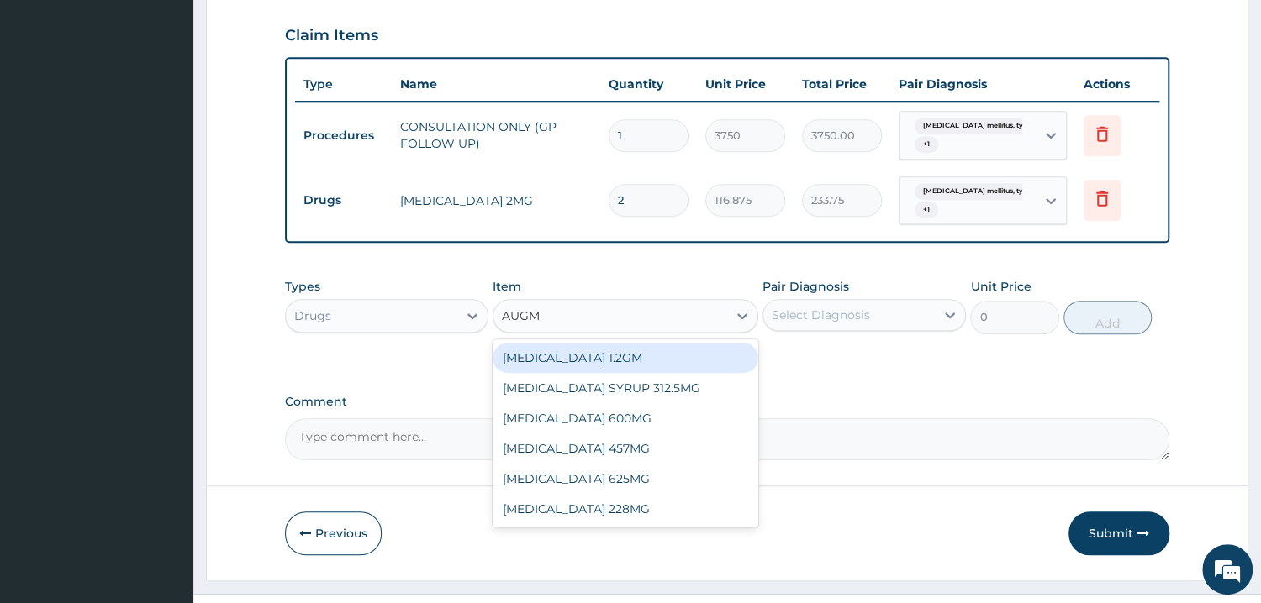
click at [596, 343] on div "AUGMENTIN 1.2GM" at bounding box center [625, 358] width 266 height 30
type input "3506.25"
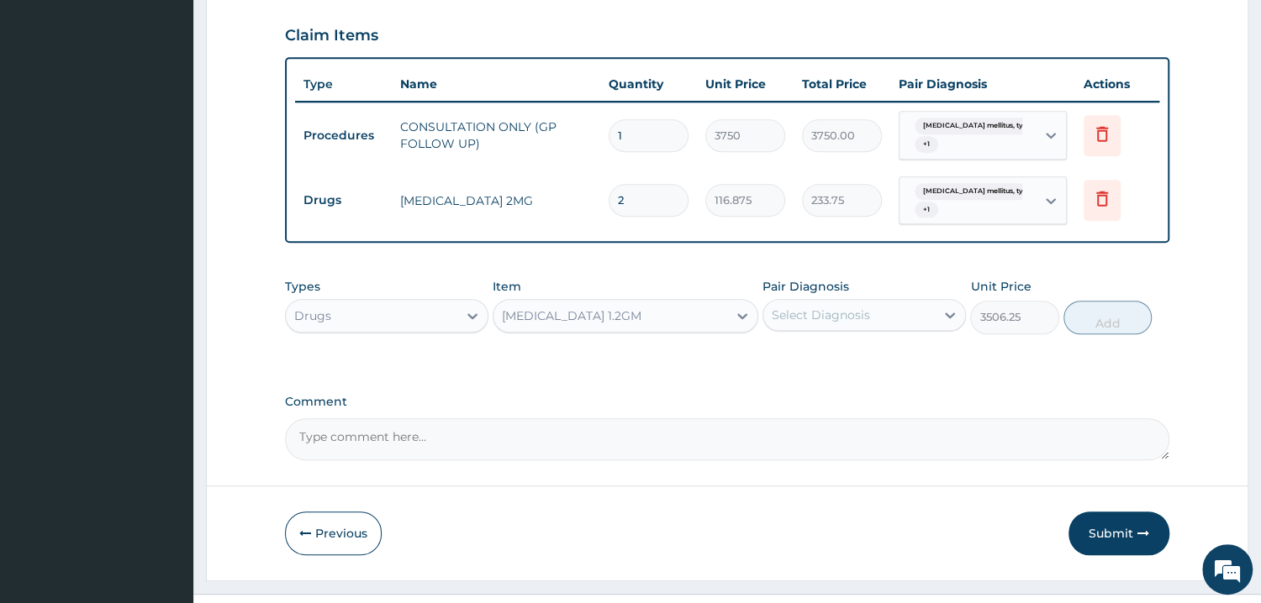
click at [809, 307] on div "Select Diagnosis" at bounding box center [820, 315] width 98 height 17
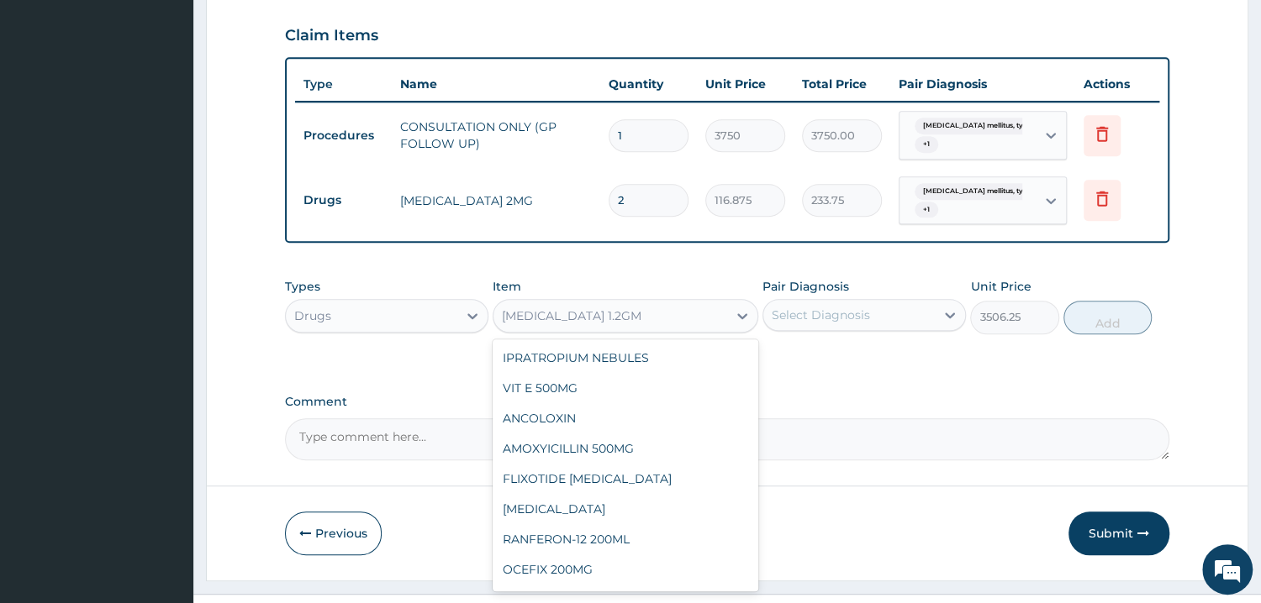
click at [651, 303] on div "AUGMENTIN 1.2GM" at bounding box center [610, 316] width 234 height 27
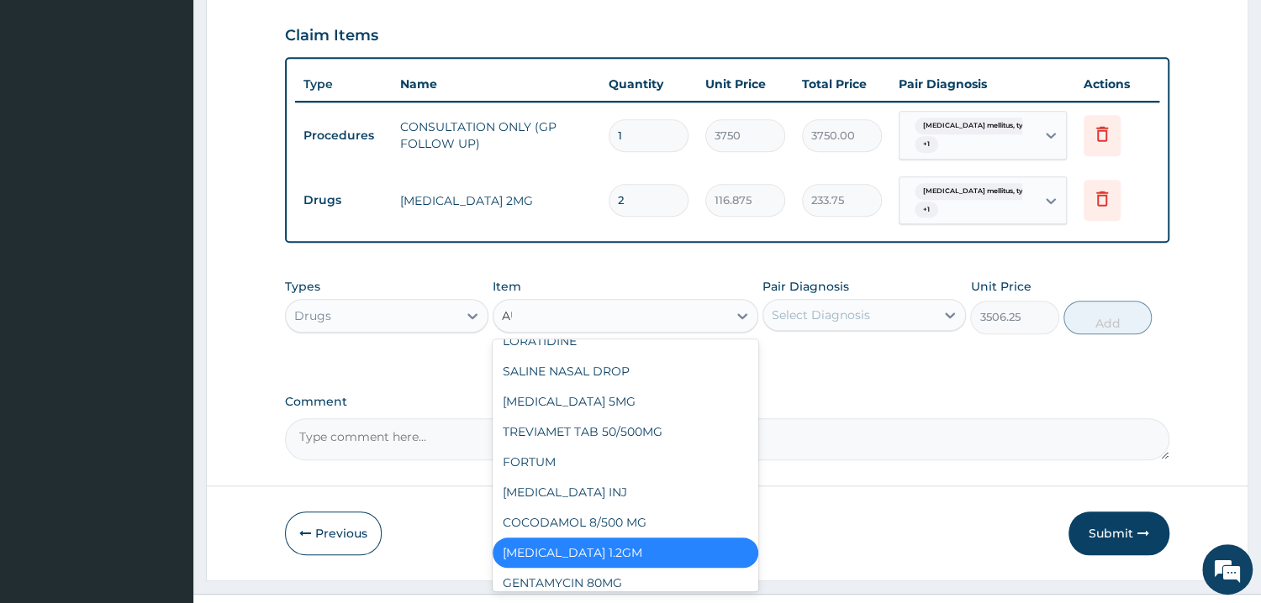
scroll to position [0, 0]
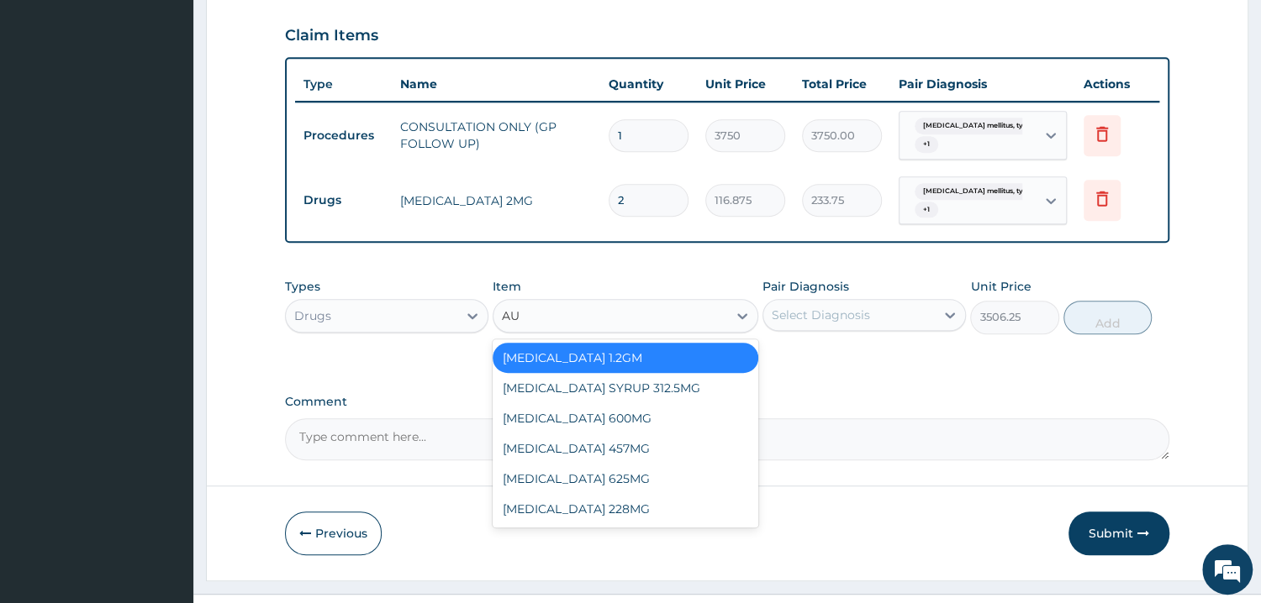
type input "AUG"
click at [609, 464] on div "AUGMENTIN 625MG" at bounding box center [625, 479] width 266 height 30
type input "327.25"
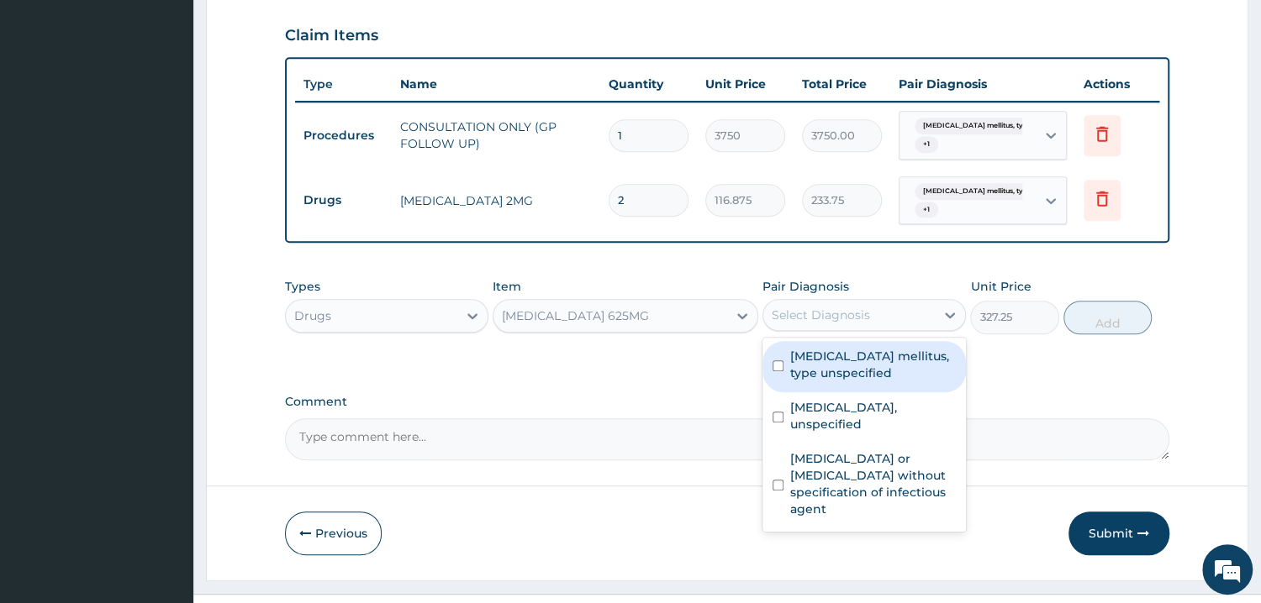
click at [811, 307] on div "Select Diagnosis" at bounding box center [820, 315] width 98 height 17
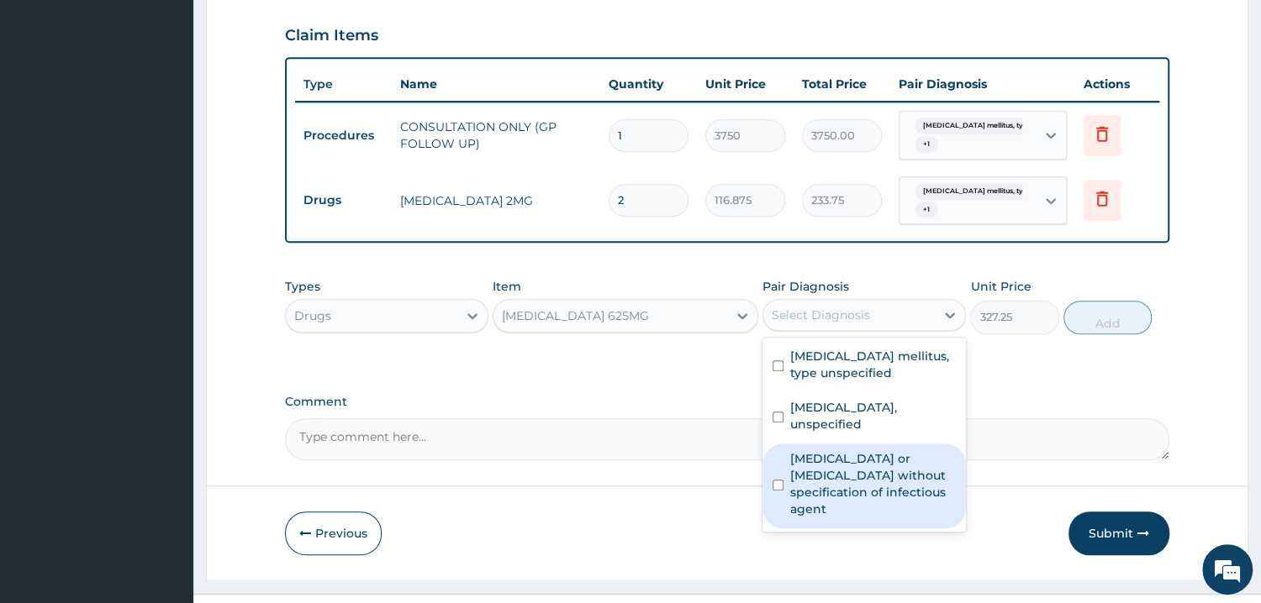
click at [779, 480] on input "checkbox" at bounding box center [777, 485] width 11 height 11
checkbox input "true"
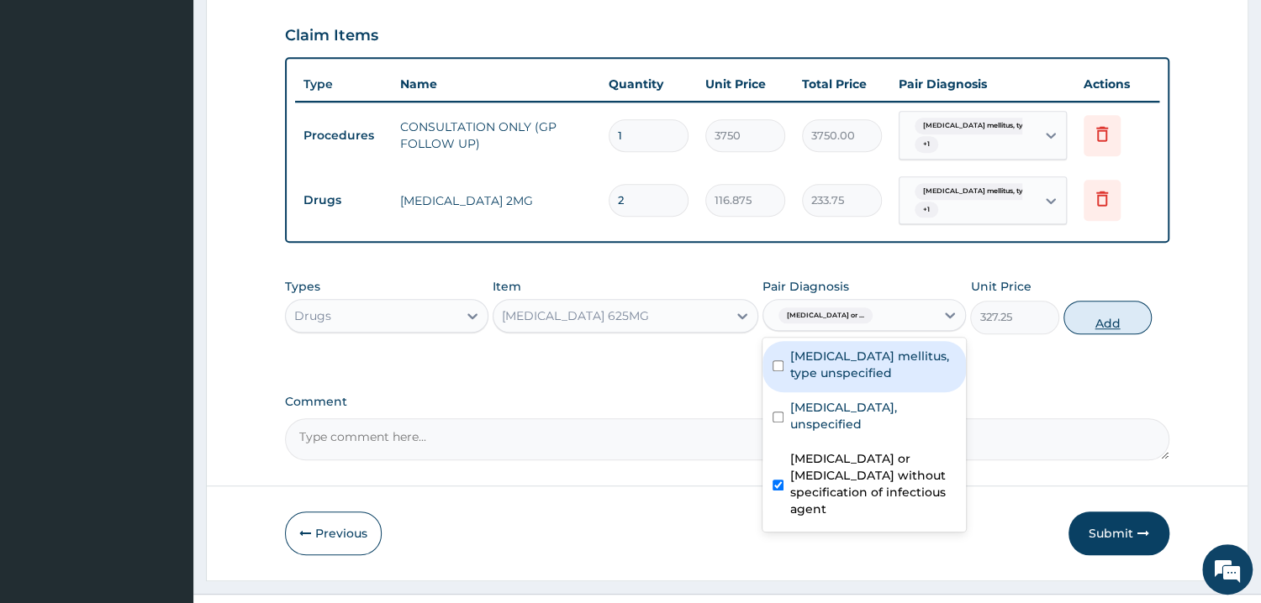
click at [1104, 301] on button "Add" at bounding box center [1107, 318] width 88 height 34
type input "0"
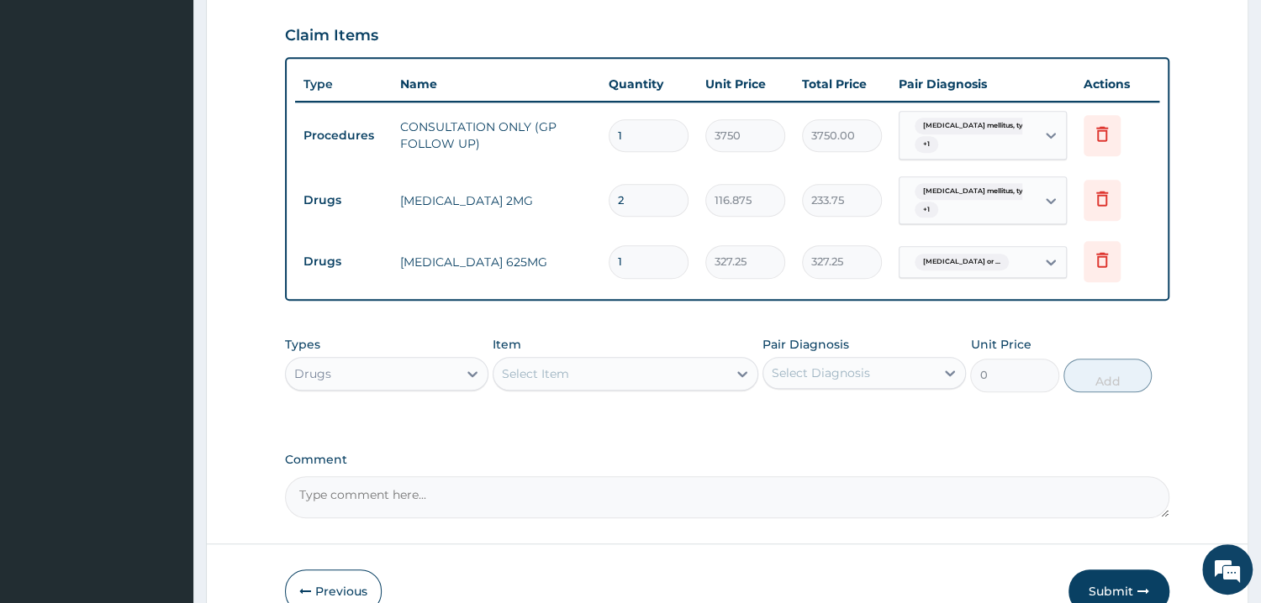
type input "10"
type input "3272.50"
type input "10"
click at [742, 274] on div "PA Code / Prescription Code Enter Code(Secondary Care Only) Encounter Date 13-1…" at bounding box center [727, 39] width 884 height 956
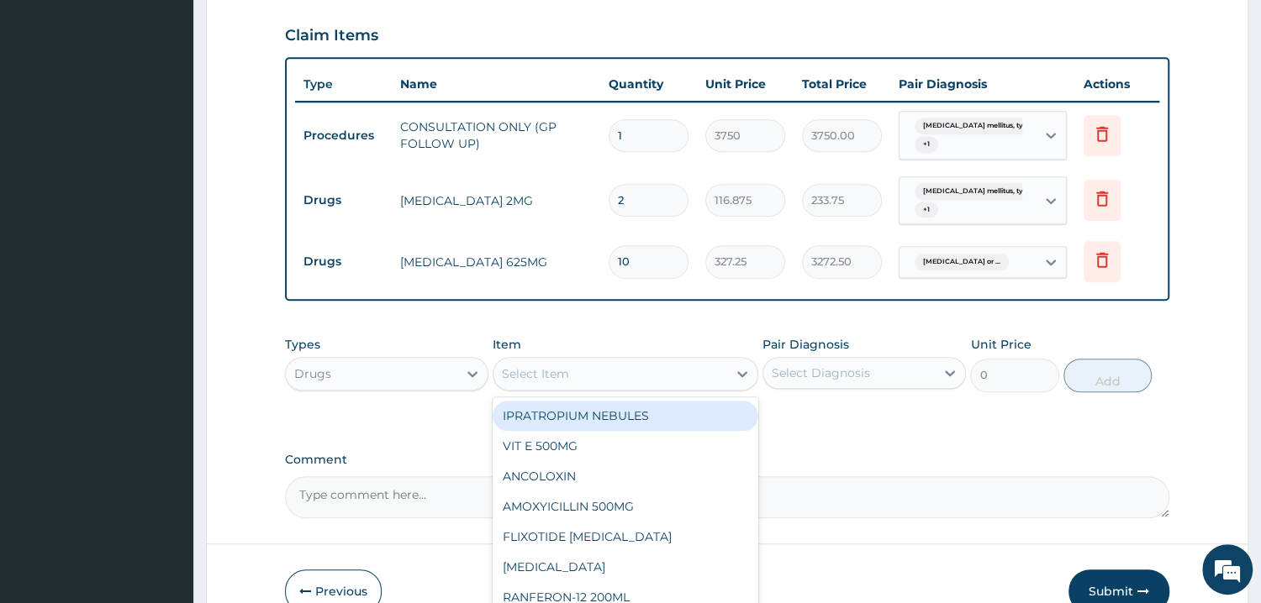
click at [547, 366] on div "Select Item" at bounding box center [535, 374] width 67 height 17
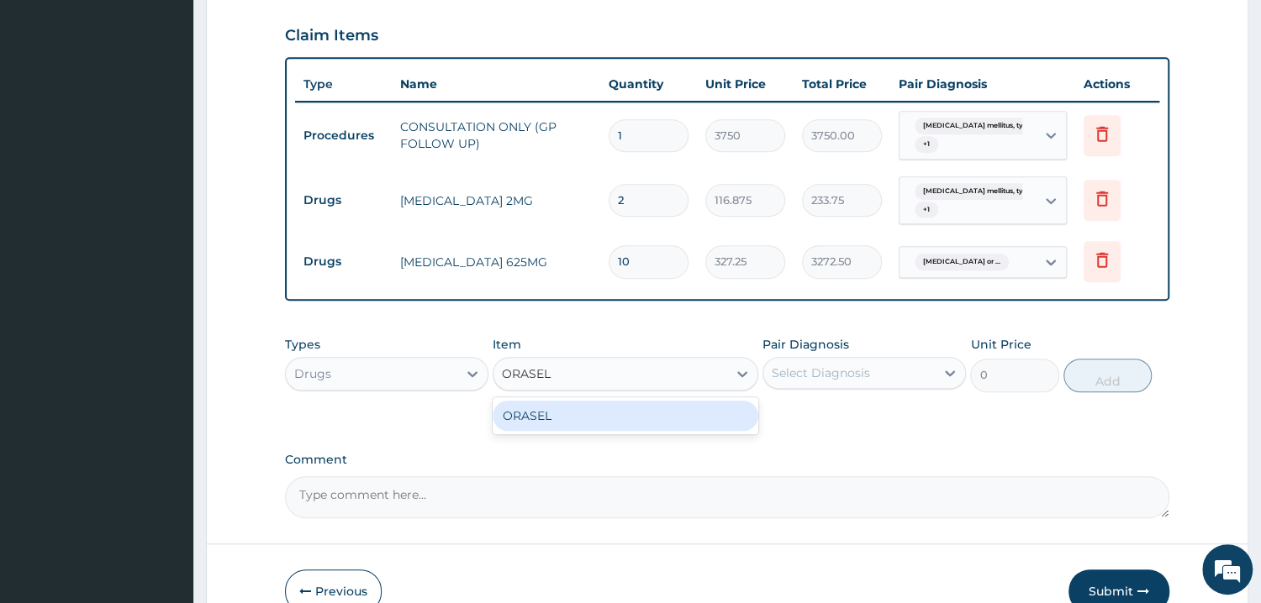
type input "ORASEL"
click at [538, 401] on div "ORASEL" at bounding box center [625, 416] width 266 height 30
type input "233.75"
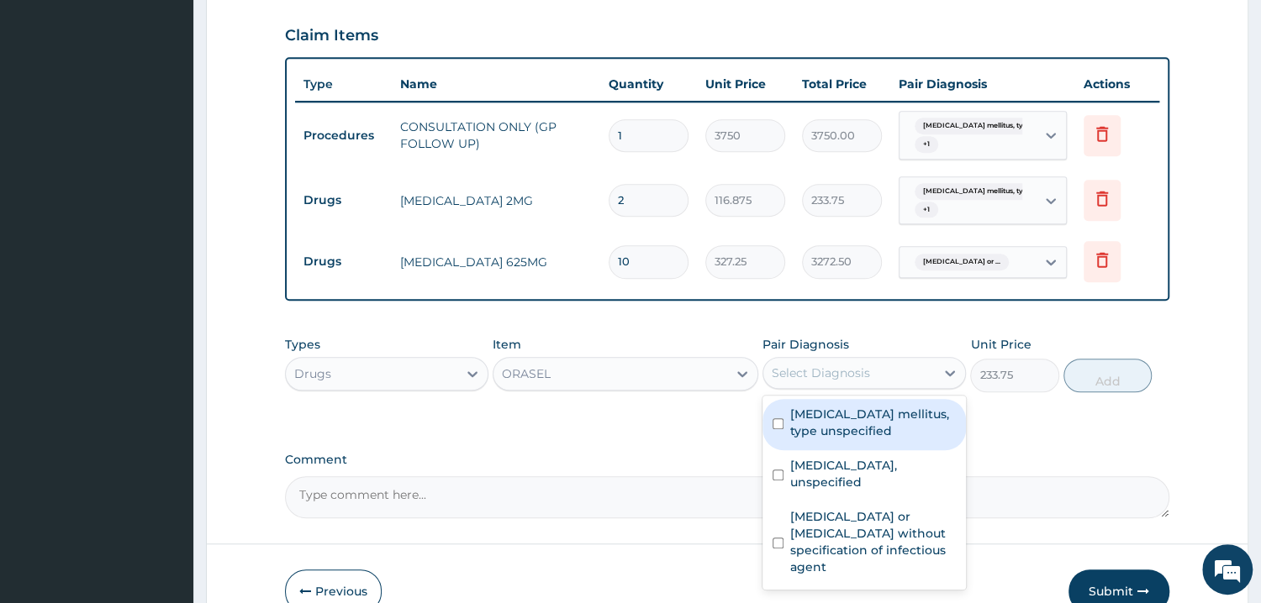
click at [797, 365] on div "Select Diagnosis" at bounding box center [820, 373] width 98 height 17
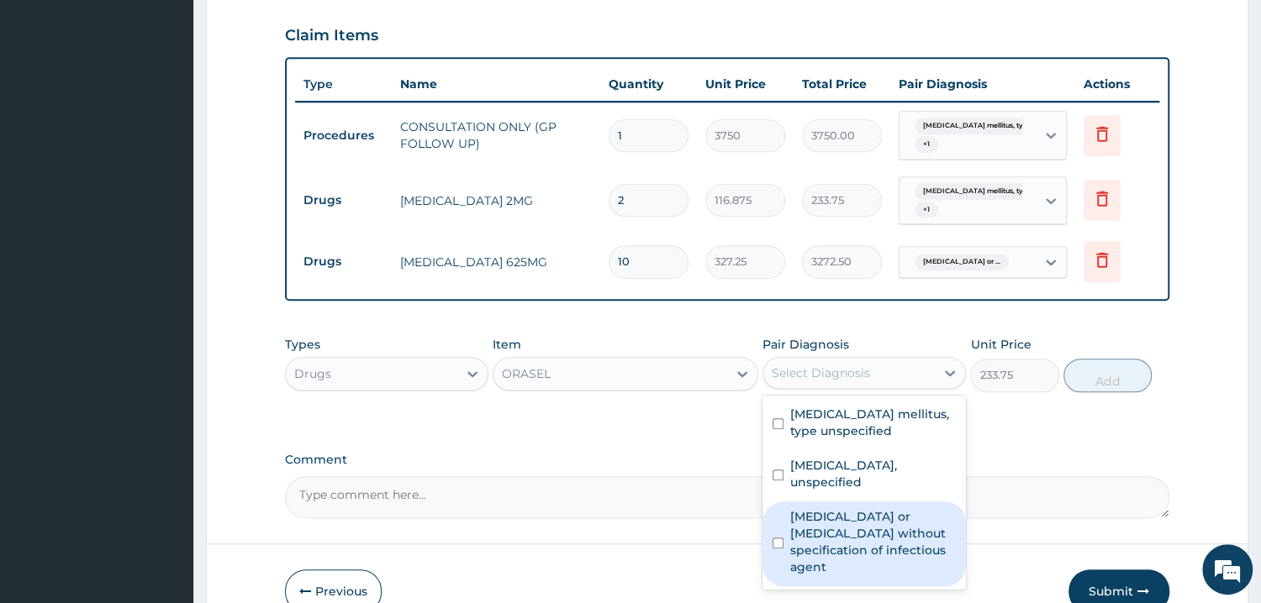
click at [778, 538] on input "checkbox" at bounding box center [777, 543] width 11 height 11
checkbox input "true"
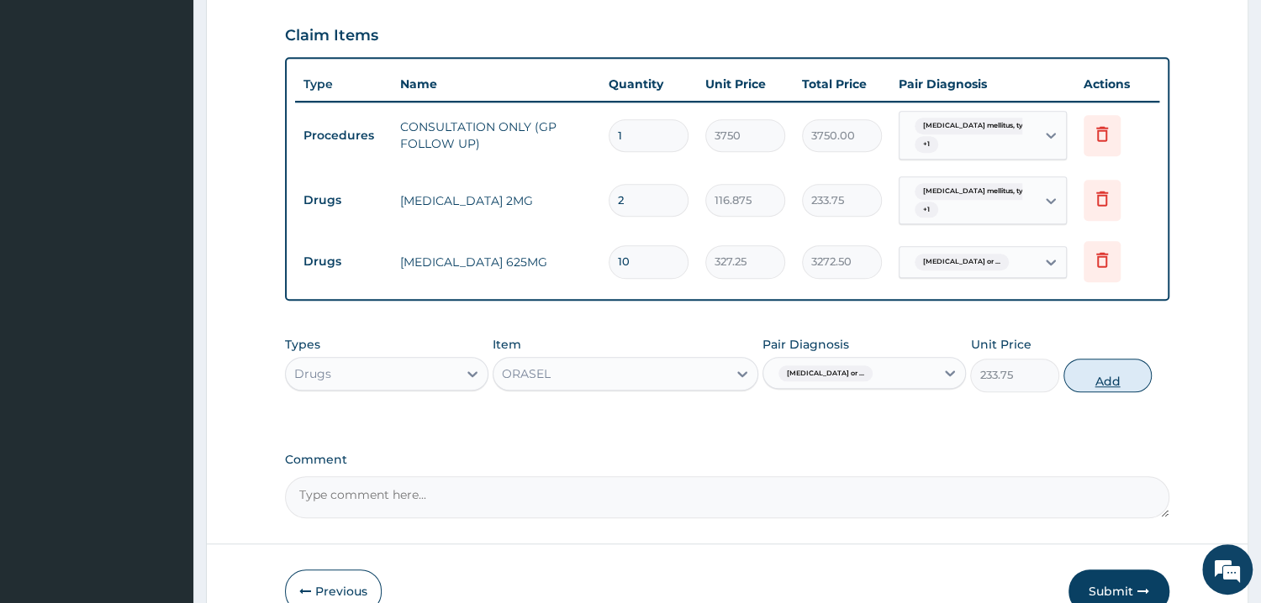
click at [1084, 359] on button "Add" at bounding box center [1107, 376] width 88 height 34
type input "0"
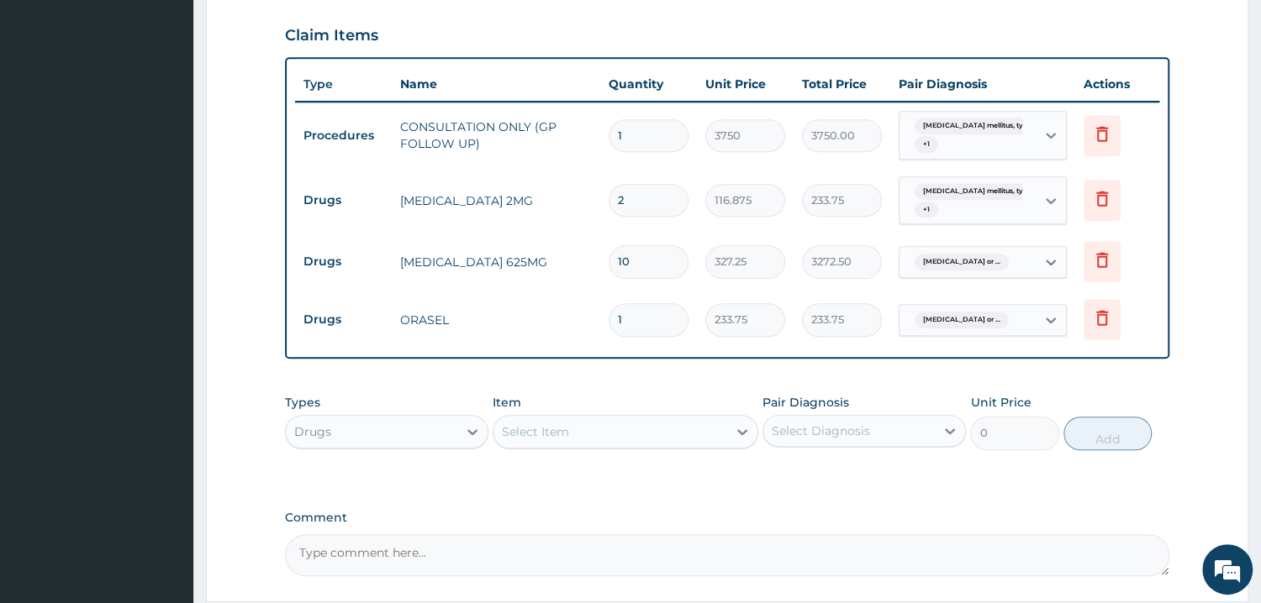
type input "0.00"
type input "2"
type input "467.50"
type input "2"
click at [582, 348] on div "PA Code / Prescription Code Enter Code(Secondary Care Only) Encounter Date 13-1…" at bounding box center [727, 68] width 884 height 1014
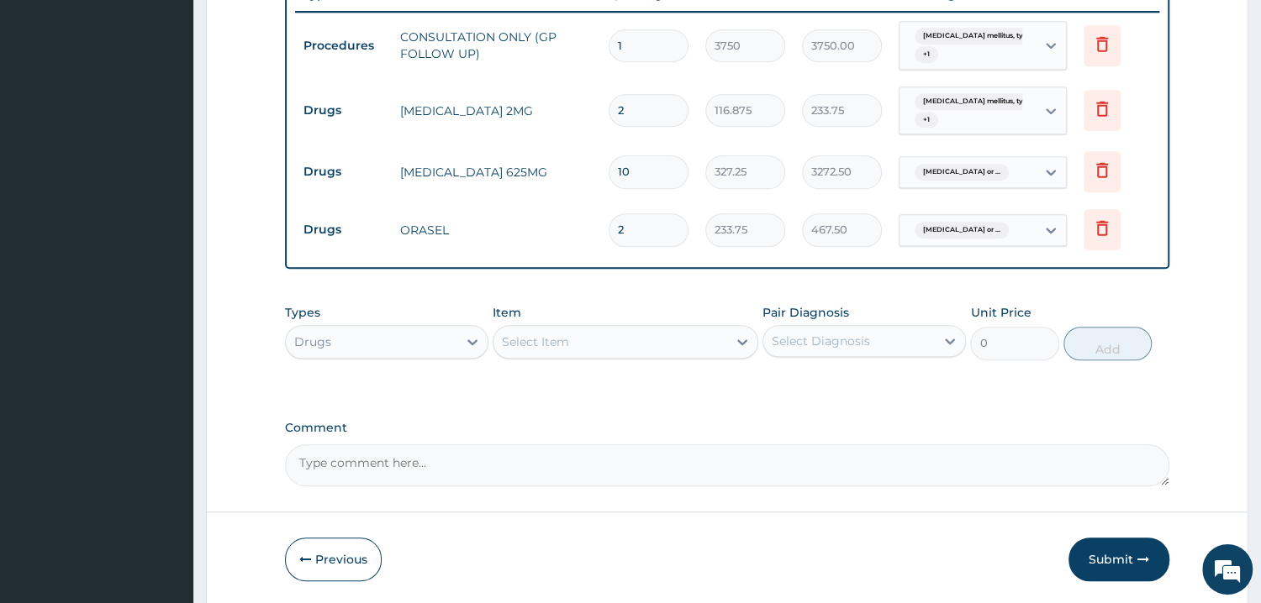
scroll to position [716, 0]
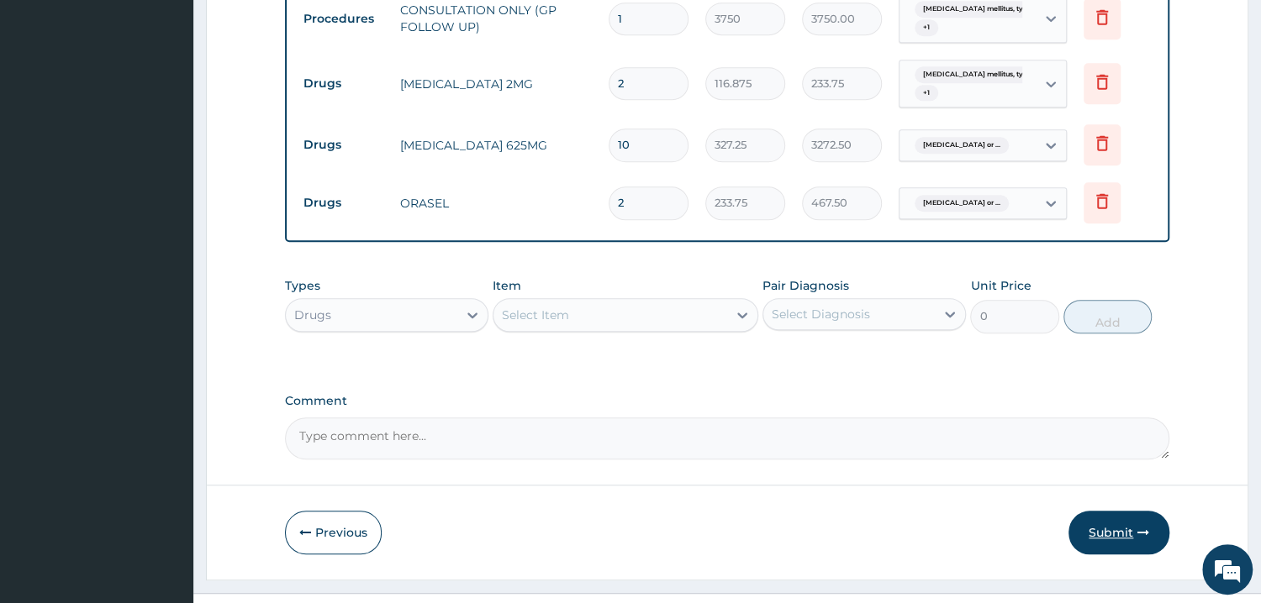
click at [1128, 511] on button "Submit" at bounding box center [1118, 533] width 101 height 44
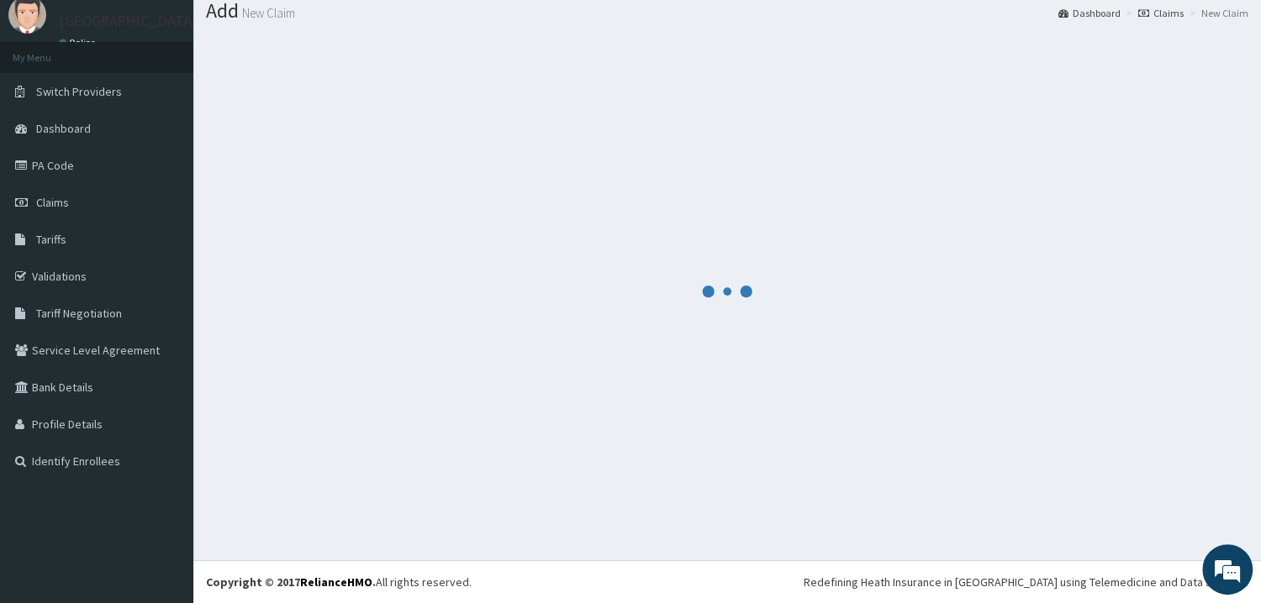
scroll to position [54, 0]
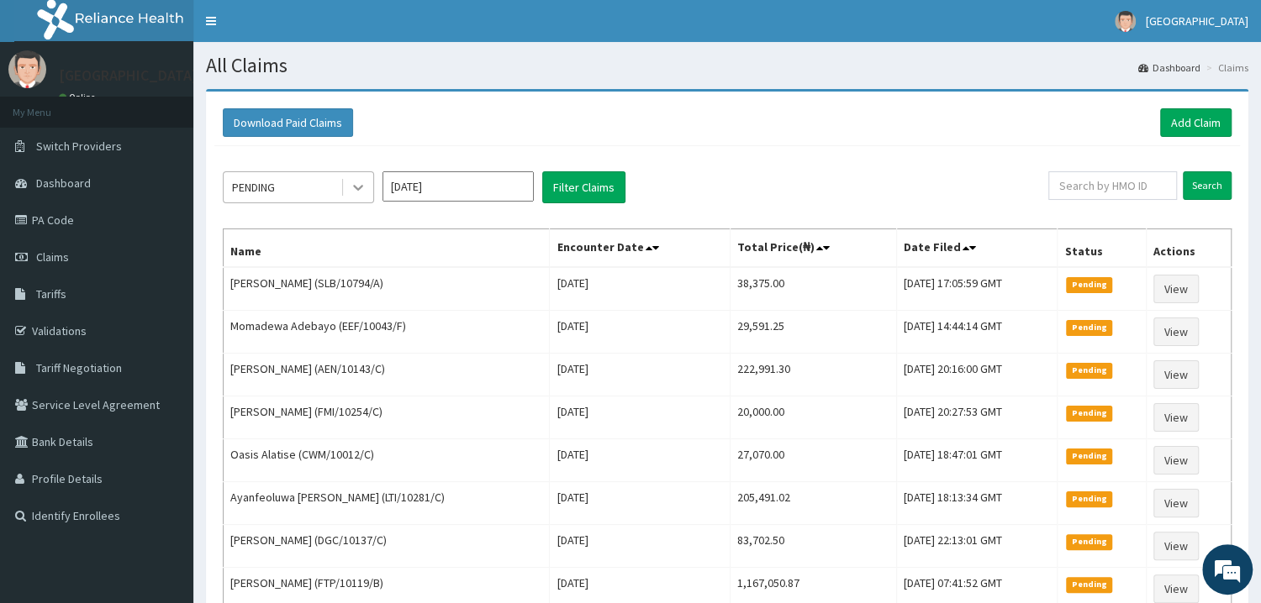
click at [355, 192] on icon at bounding box center [358, 187] width 17 height 17
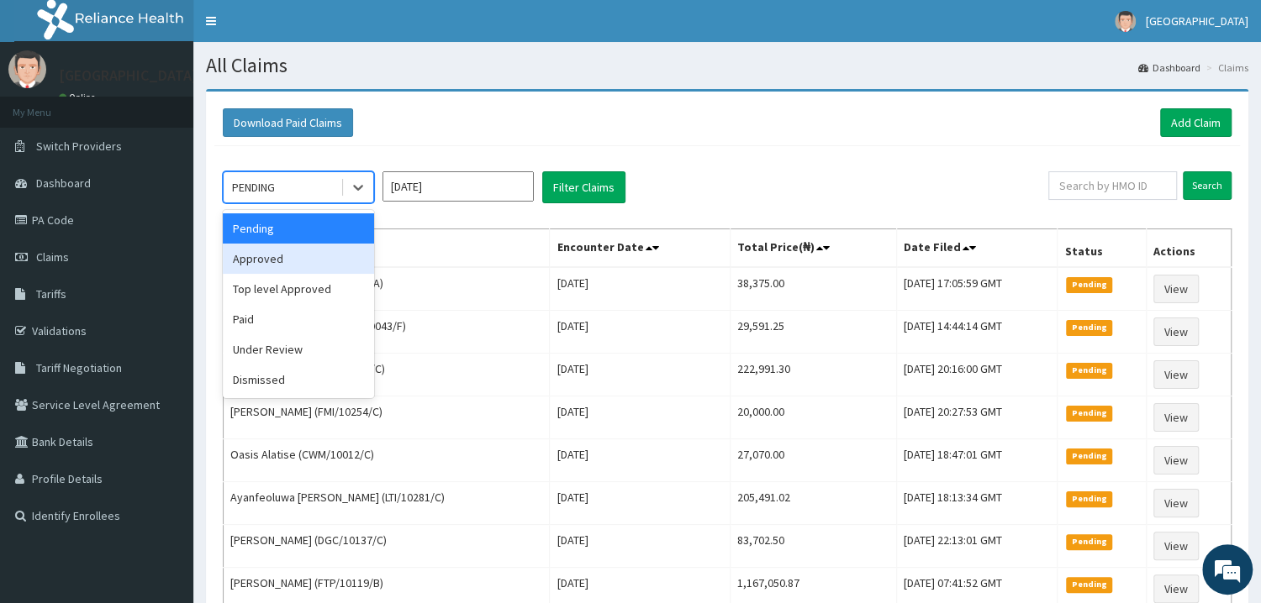
drag, startPoint x: 283, startPoint y: 262, endPoint x: 424, endPoint y: 234, distance: 143.1
click at [283, 260] on div "Approved" at bounding box center [298, 259] width 151 height 30
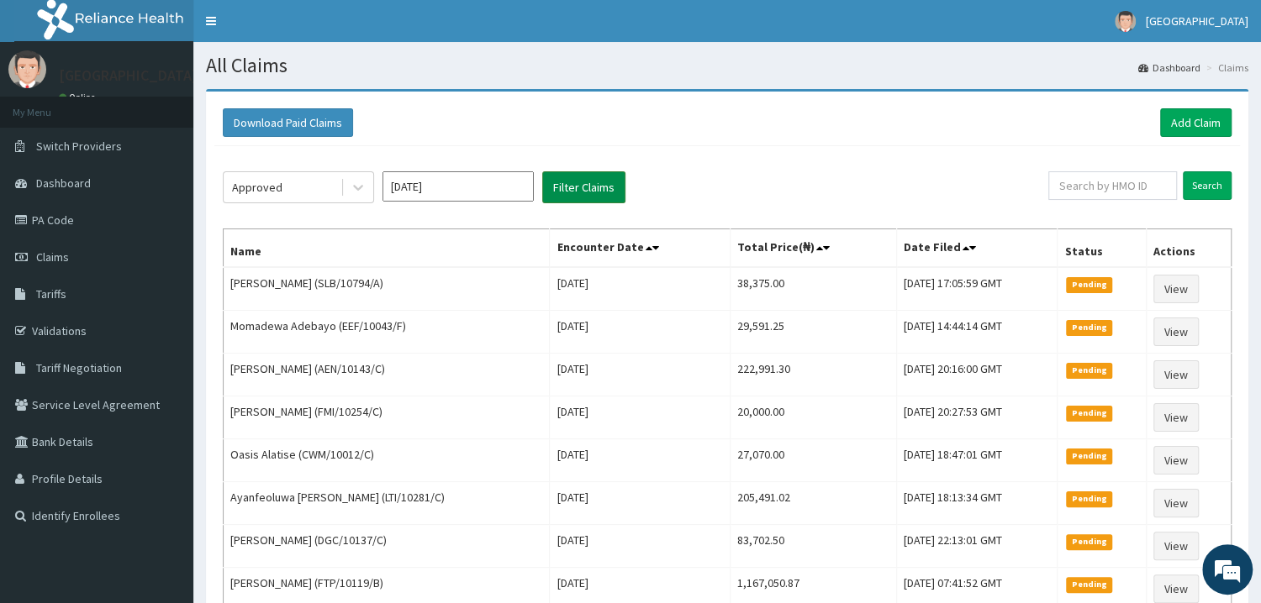
click at [568, 188] on button "Filter Claims" at bounding box center [583, 187] width 83 height 32
